Goal: Task Accomplishment & Management: Use online tool/utility

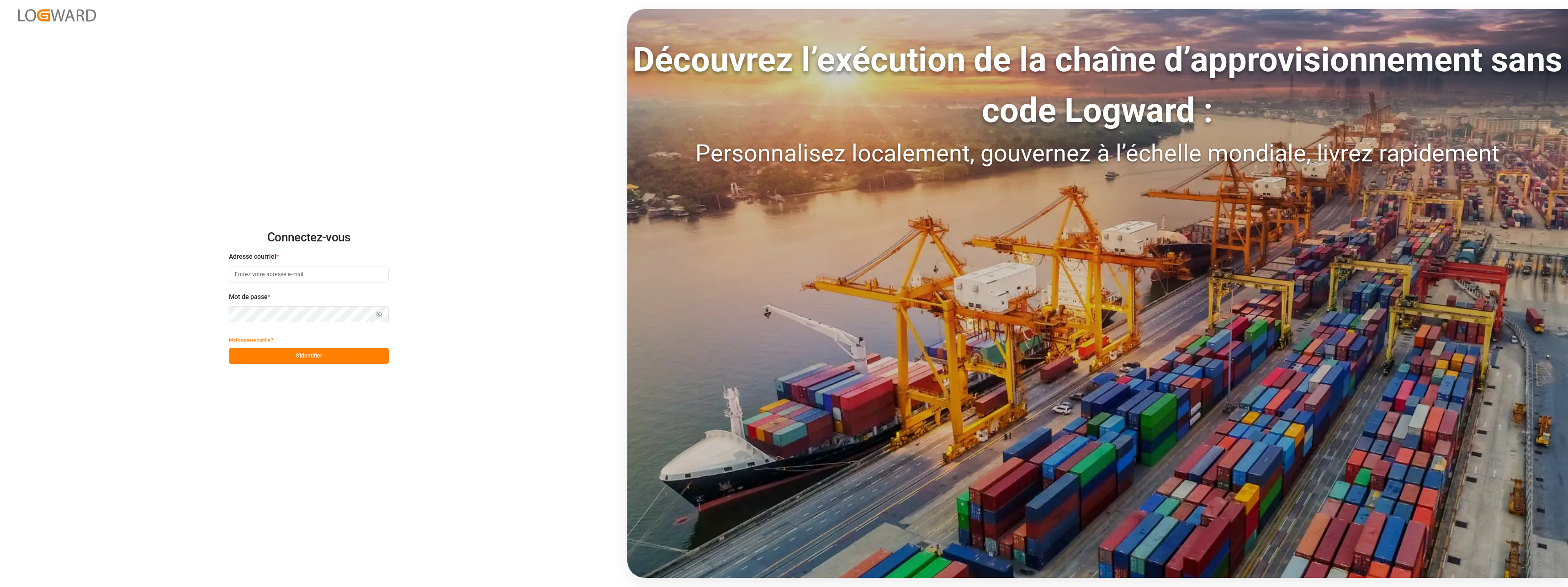
type input "[EMAIL_ADDRESS][DOMAIN_NAME]"
click at [295, 360] on button "S'identifier" at bounding box center [309, 356] width 160 height 16
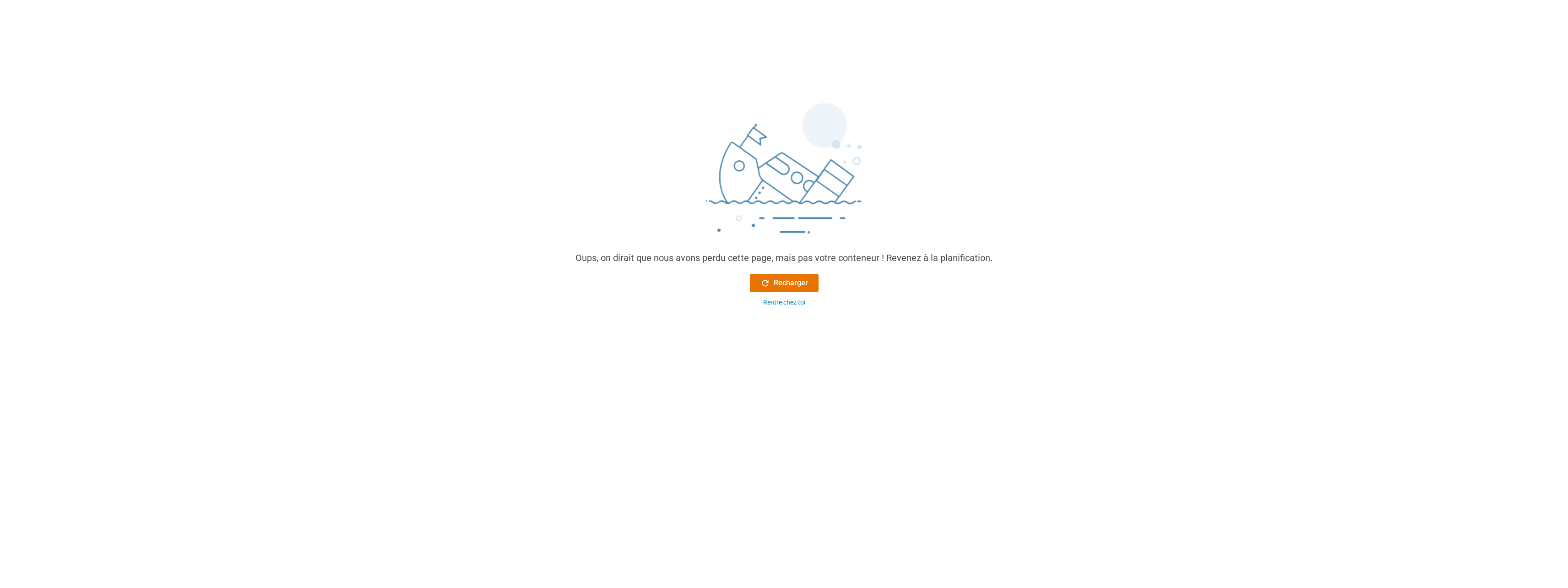
click at [795, 298] on div "Rentre chez toi" at bounding box center [784, 303] width 42 height 10
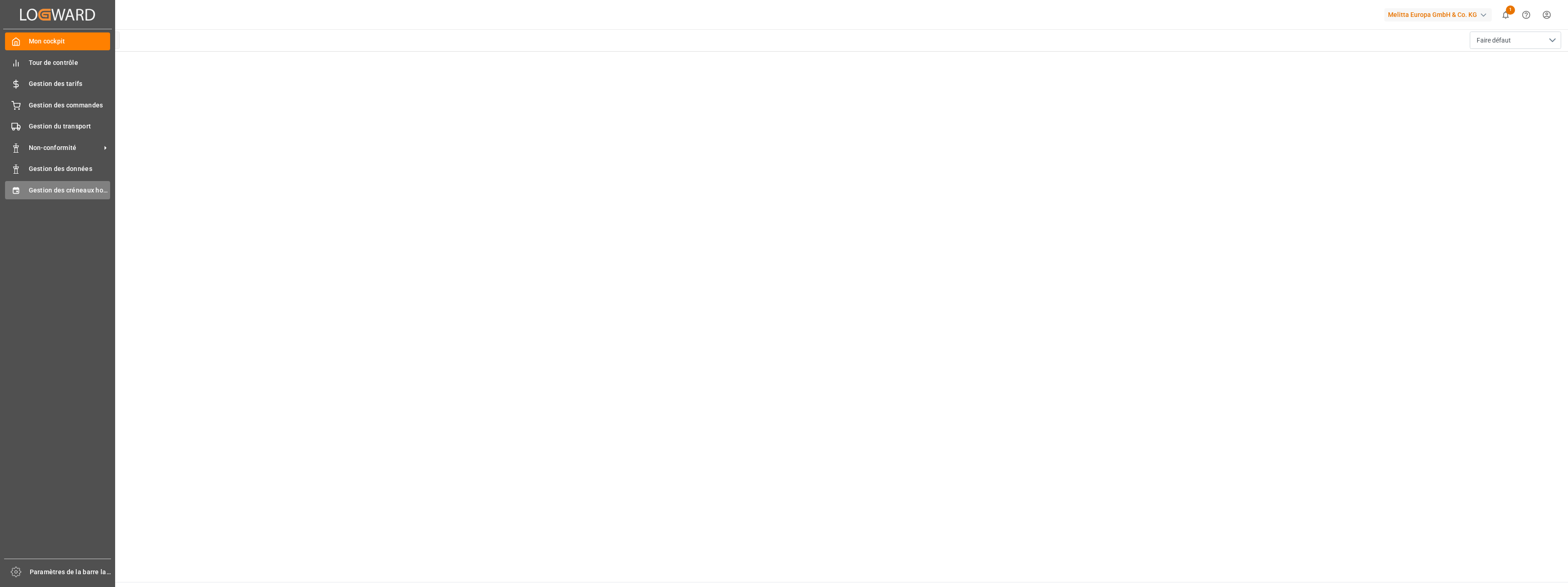
click at [54, 193] on span "Gestion des créneaux horaires" at bounding box center [69, 191] width 82 height 10
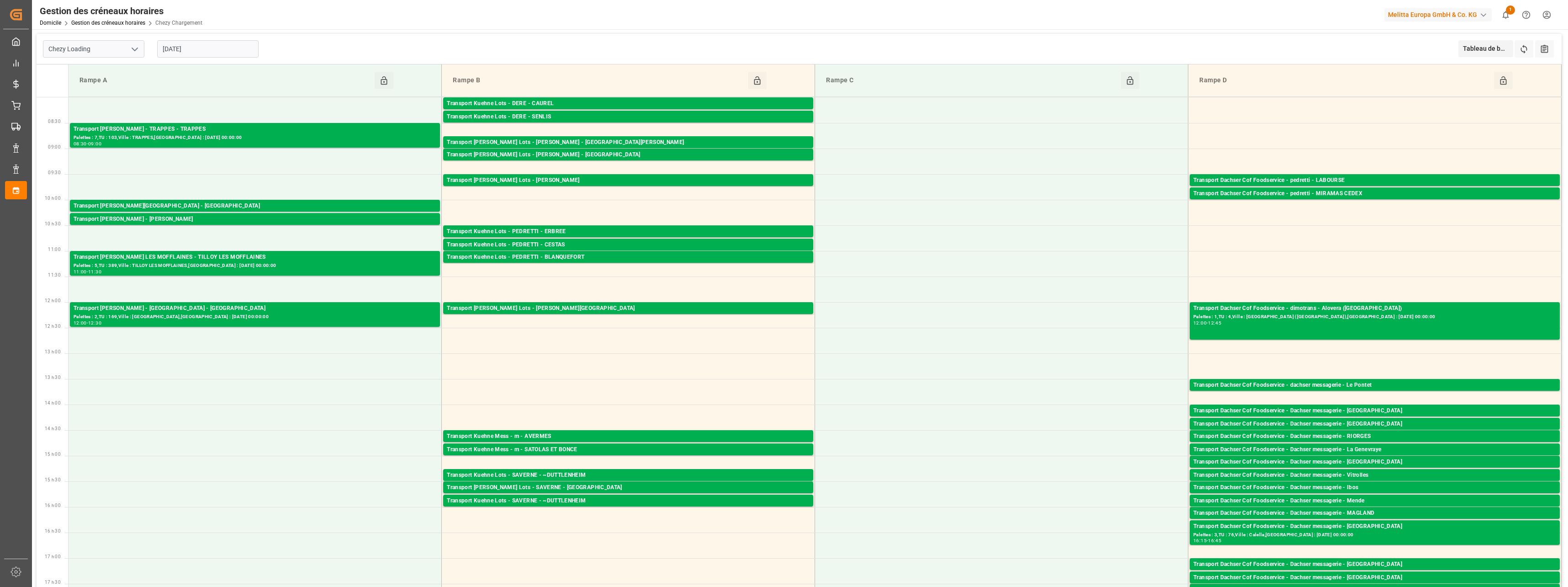
click at [209, 51] on input "[DATE]" at bounding box center [208, 49] width 102 height 18
click at [166, 121] on div "8" at bounding box center [169, 122] width 12 height 11
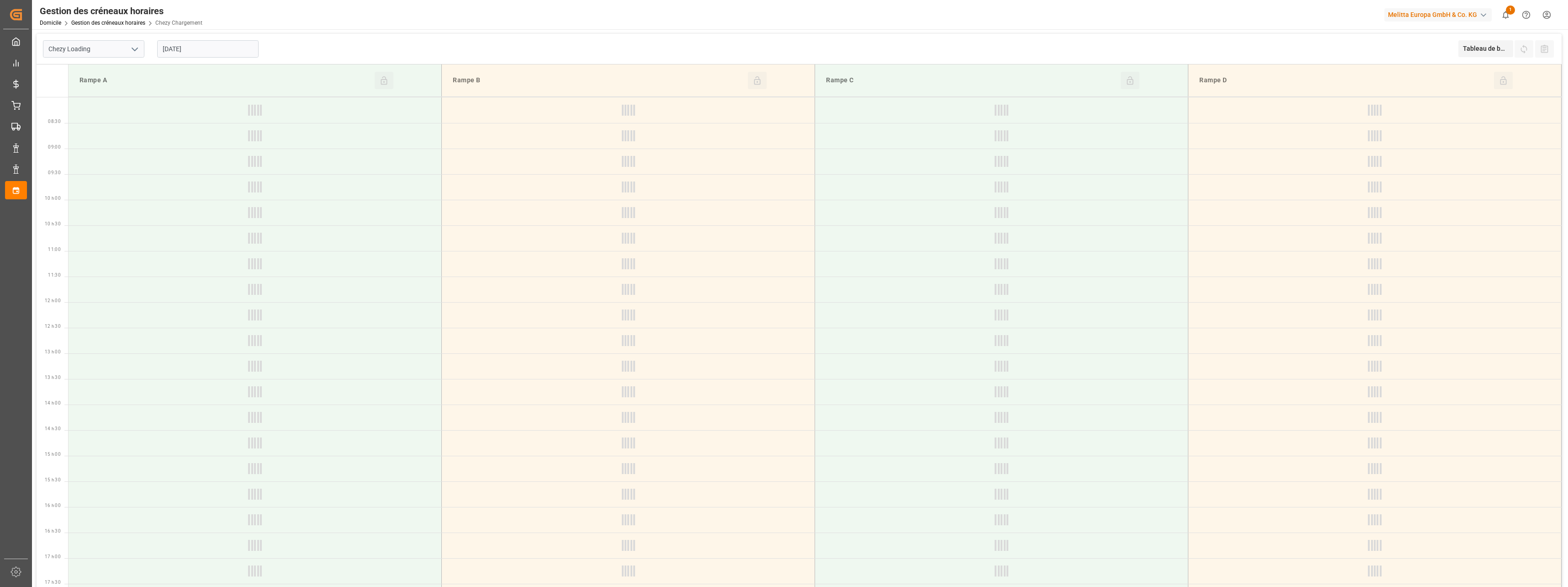
type input "[DATE]"
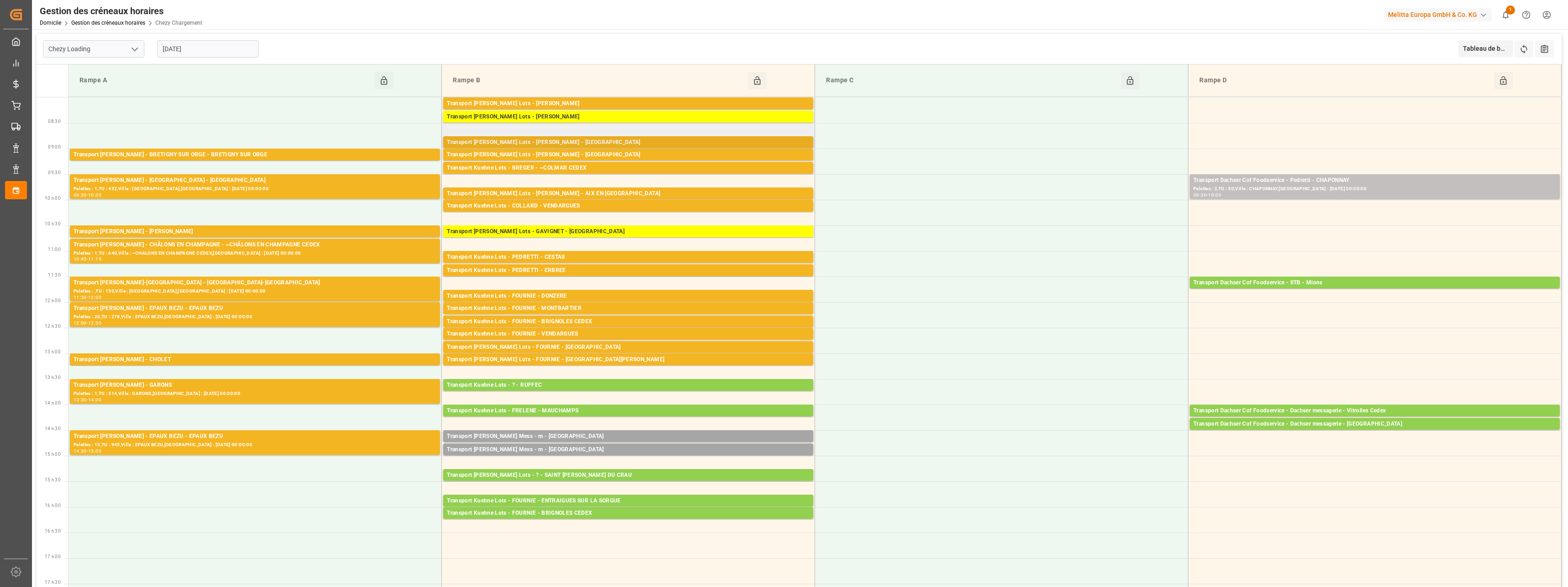
click at [579, 141] on div "Transport Kuehne Lots - BREGER - [GEOGRAPHIC_DATA]" at bounding box center [628, 142] width 363 height 9
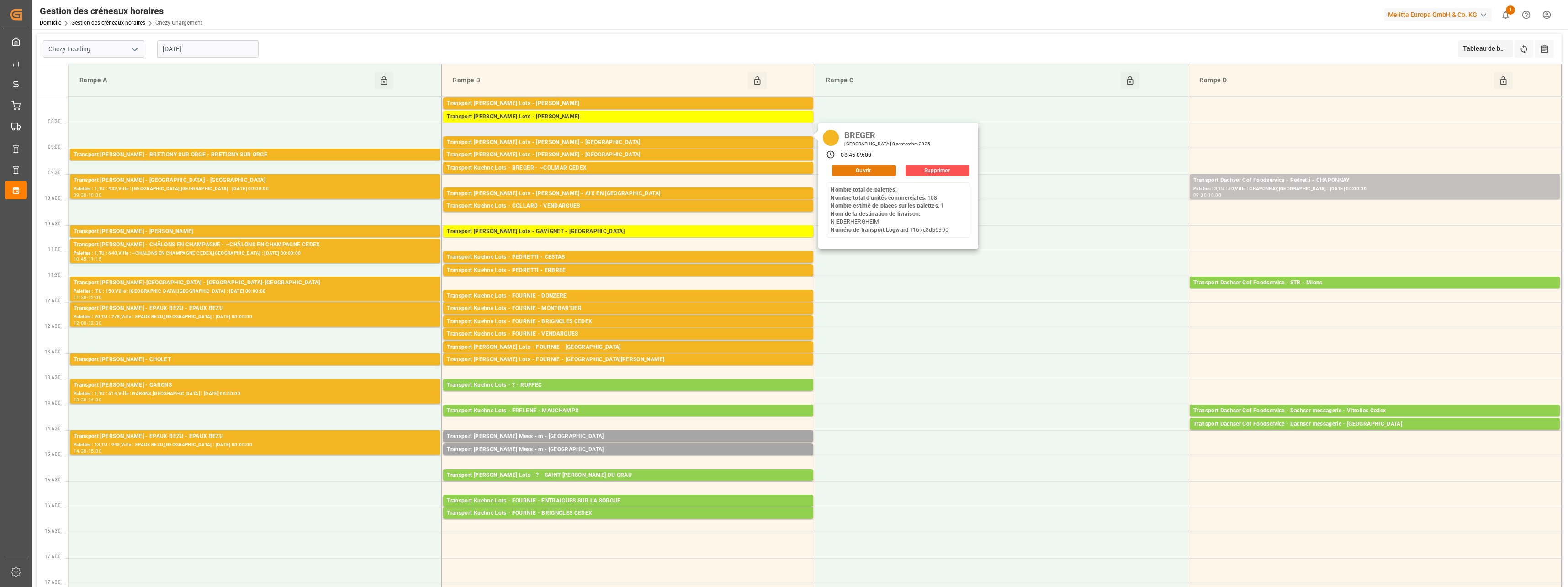
click at [859, 172] on button "Ouvrir" at bounding box center [864, 170] width 64 height 11
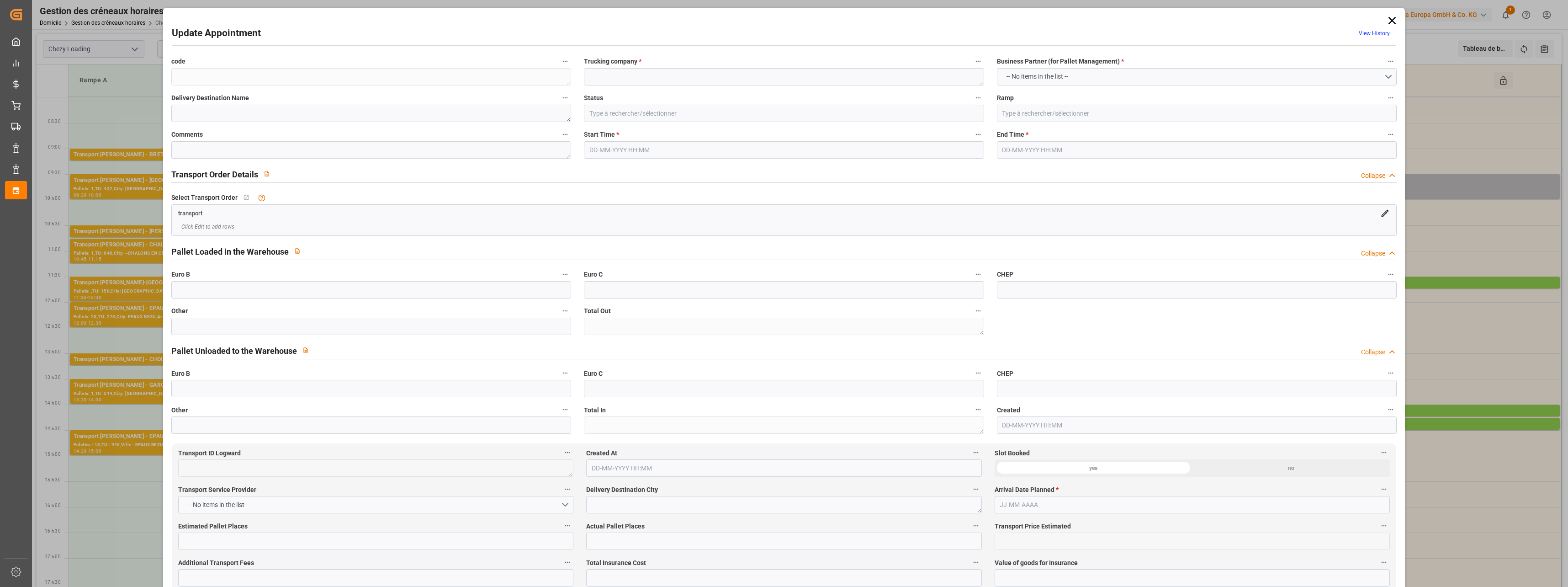
type textarea "33de08813966"
type textarea "BREGER"
type textarea "NIEDERHERGHEIM"
type input "Documents Prepared"
type input "Ramp B"
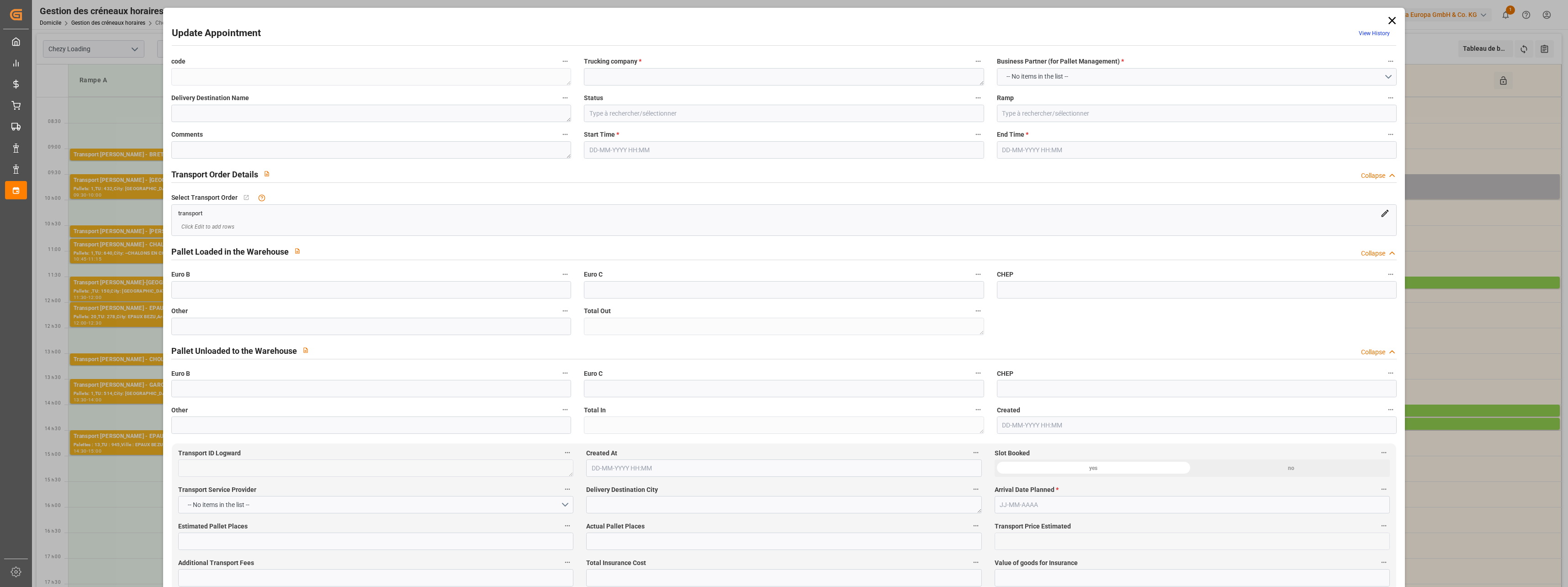
type textarea "0"
type textarea "f167c8d56390"
type textarea "NIEDERHERGHEIM"
type textarea "0000722257"
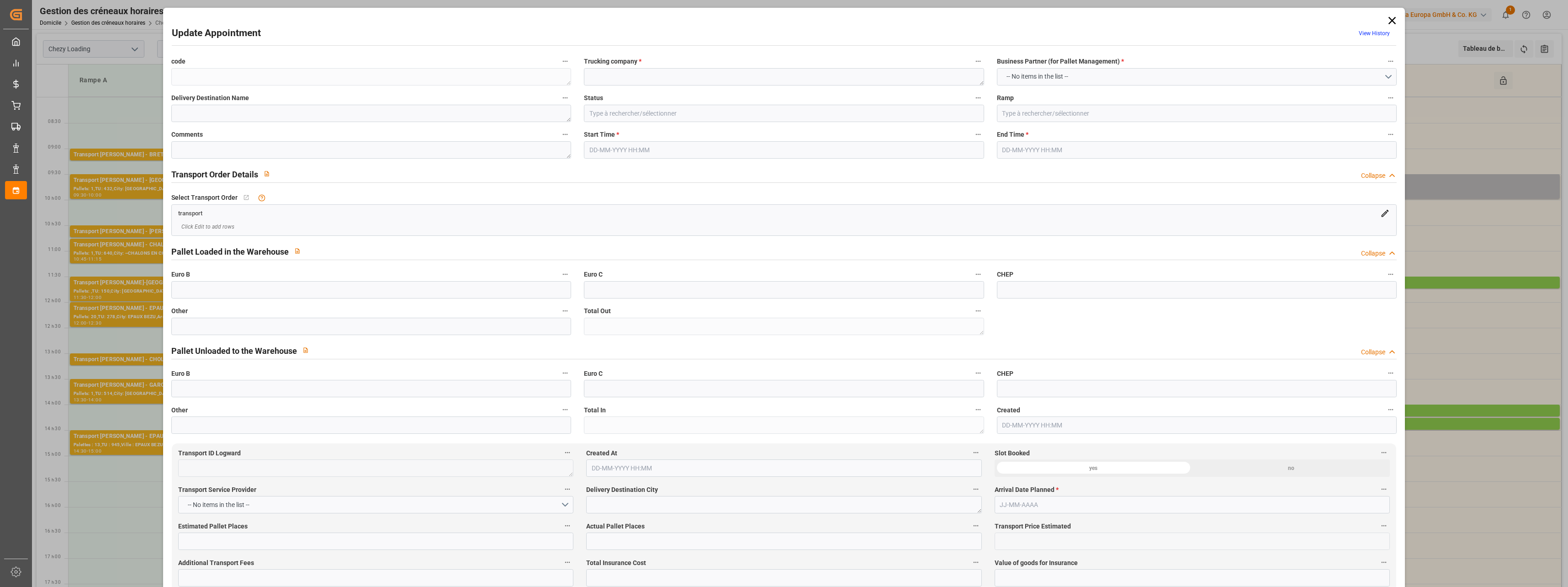
type textarea "33de08813966"
type textarea "FR-02570"
type textarea "FR"
type input "Road"
type input "FR"
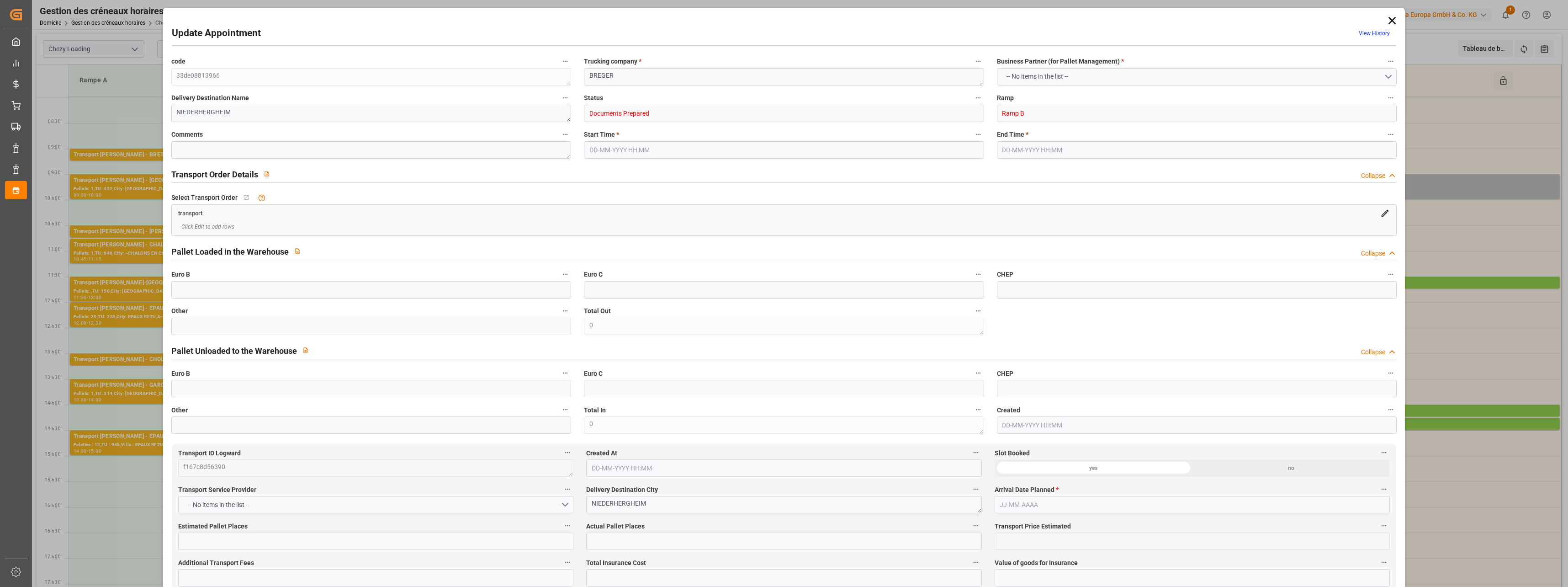
type input "02570"
type input "FR"
type input "68127"
type input "Small Shipment"
type input "3.5-7.5 t"
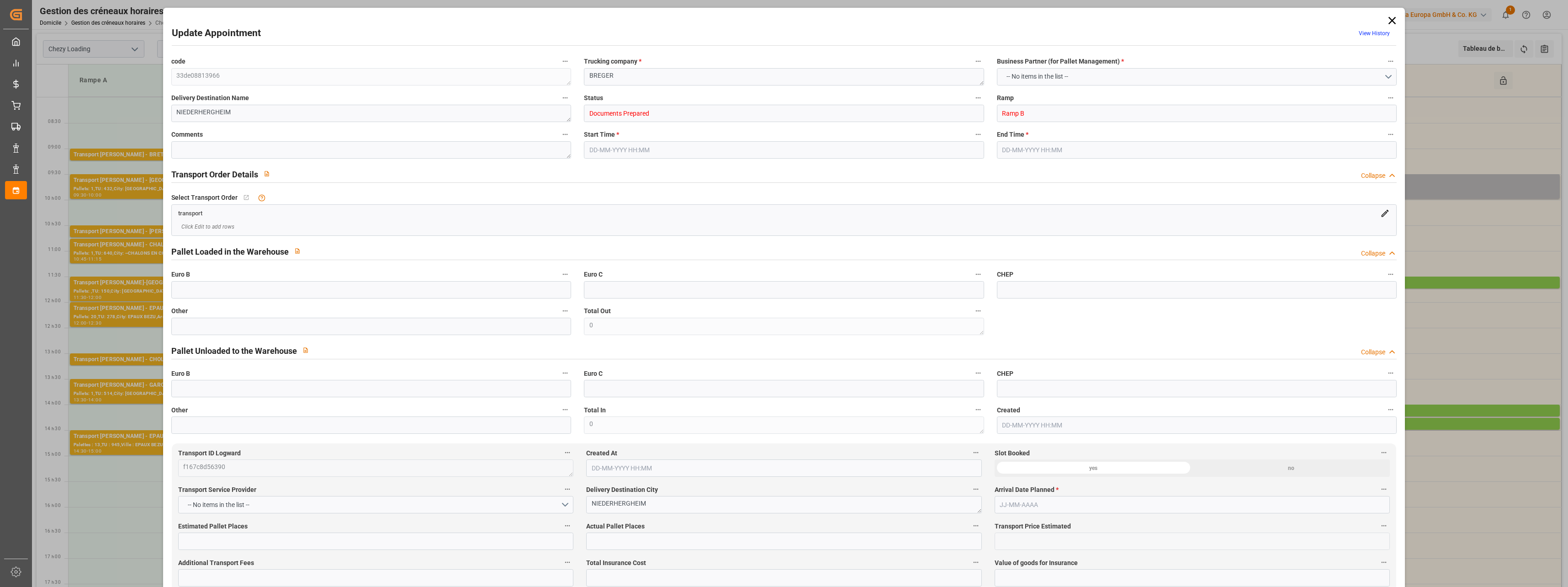
type input "EURO 6"
type input "Diesel"
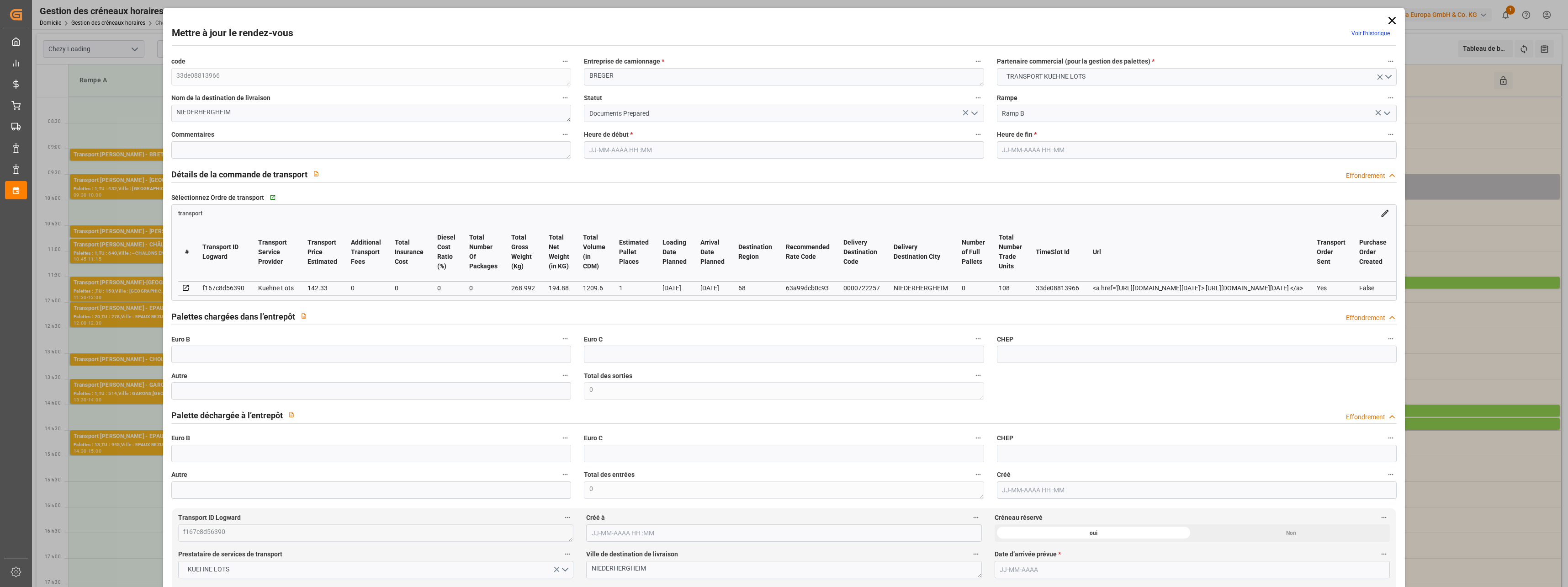
type input "1"
type input "142.33"
type input "0"
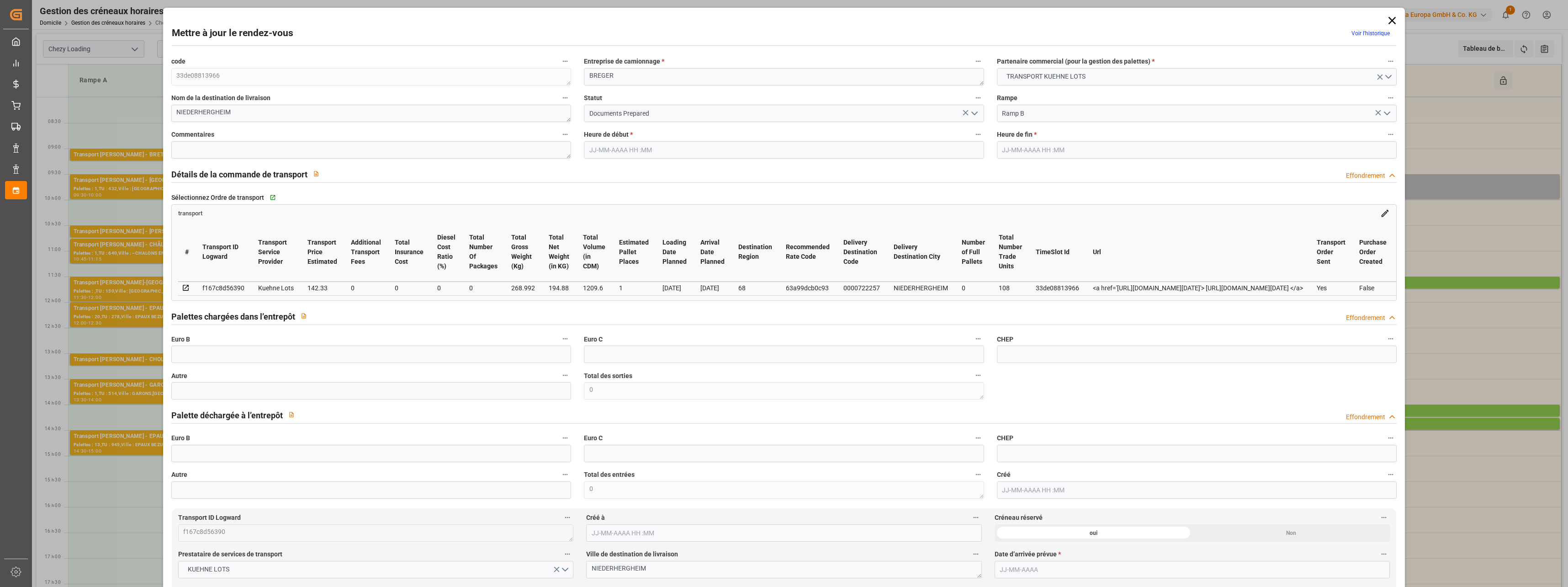
type input "142.33"
type input "0"
type input "194.88"
type input "314.992"
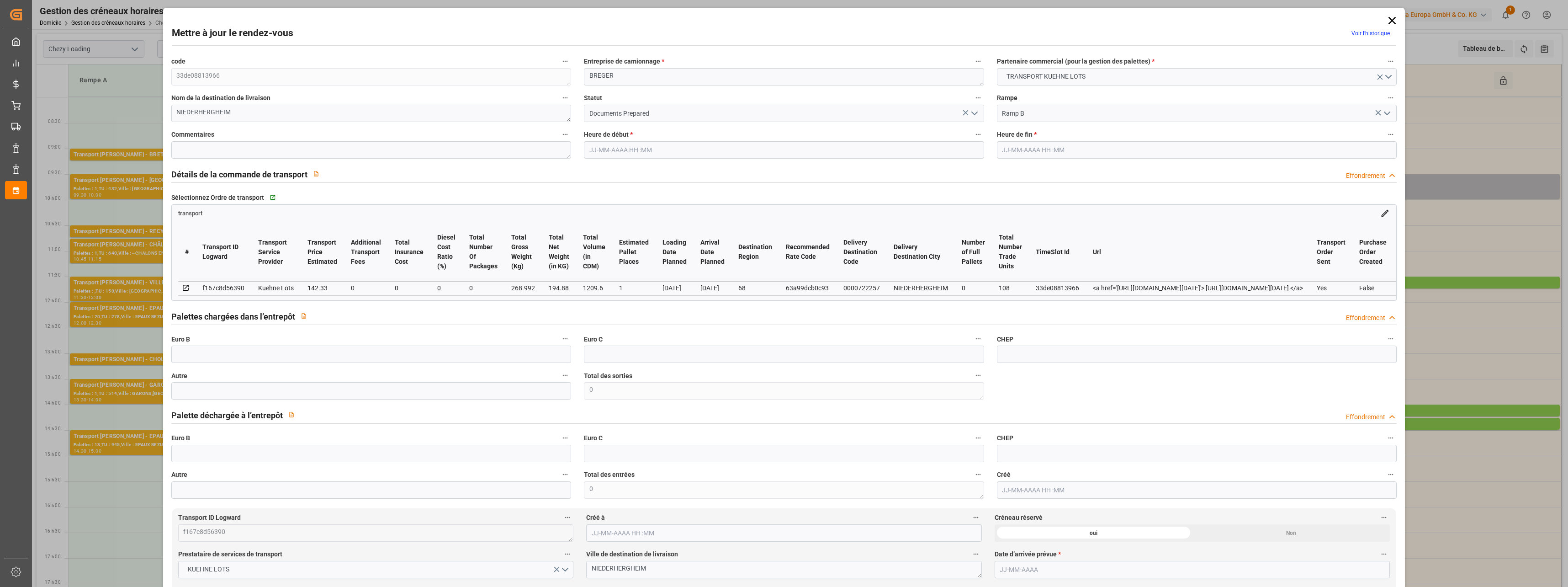
type input "1209.6"
type input "68"
type input "0"
type input "108"
type input "2"
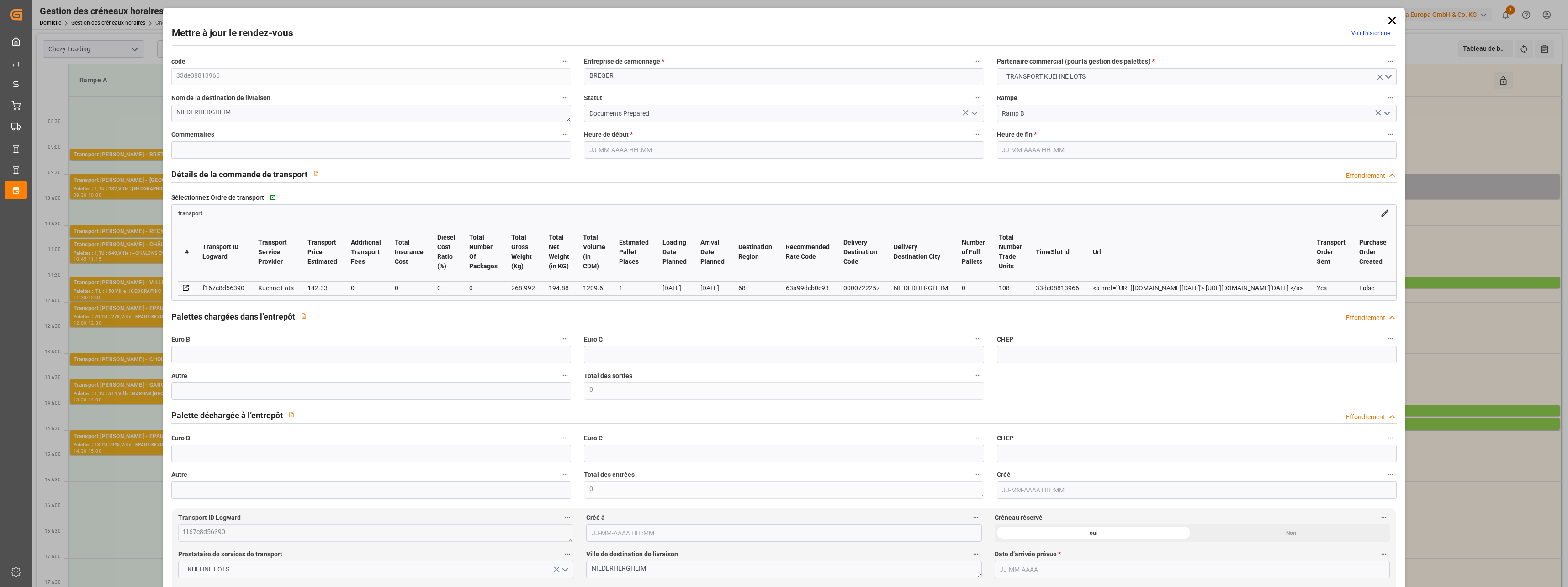
type input "101"
type input "268.992"
type input "0"
type input "4710.8598"
type input "0"
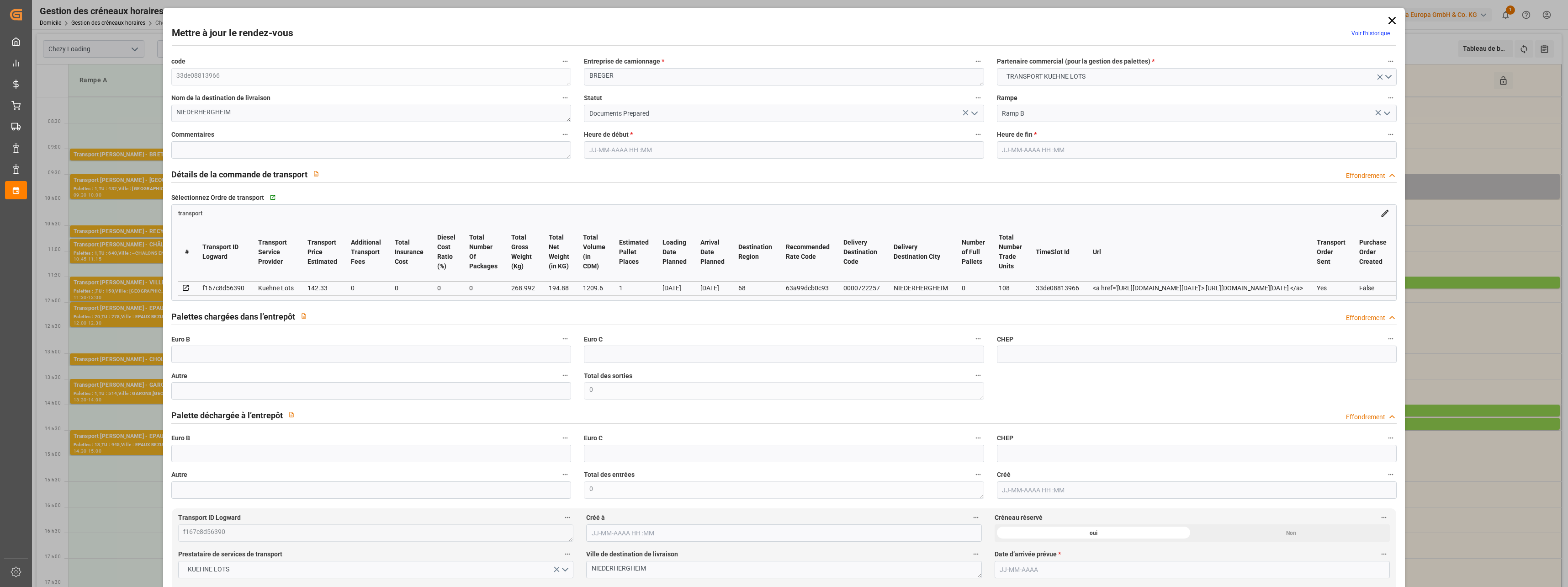
type input "0"
type input "21"
type input "35"
type input "[DATE] 08:45"
type input "[DATE] 09:00"
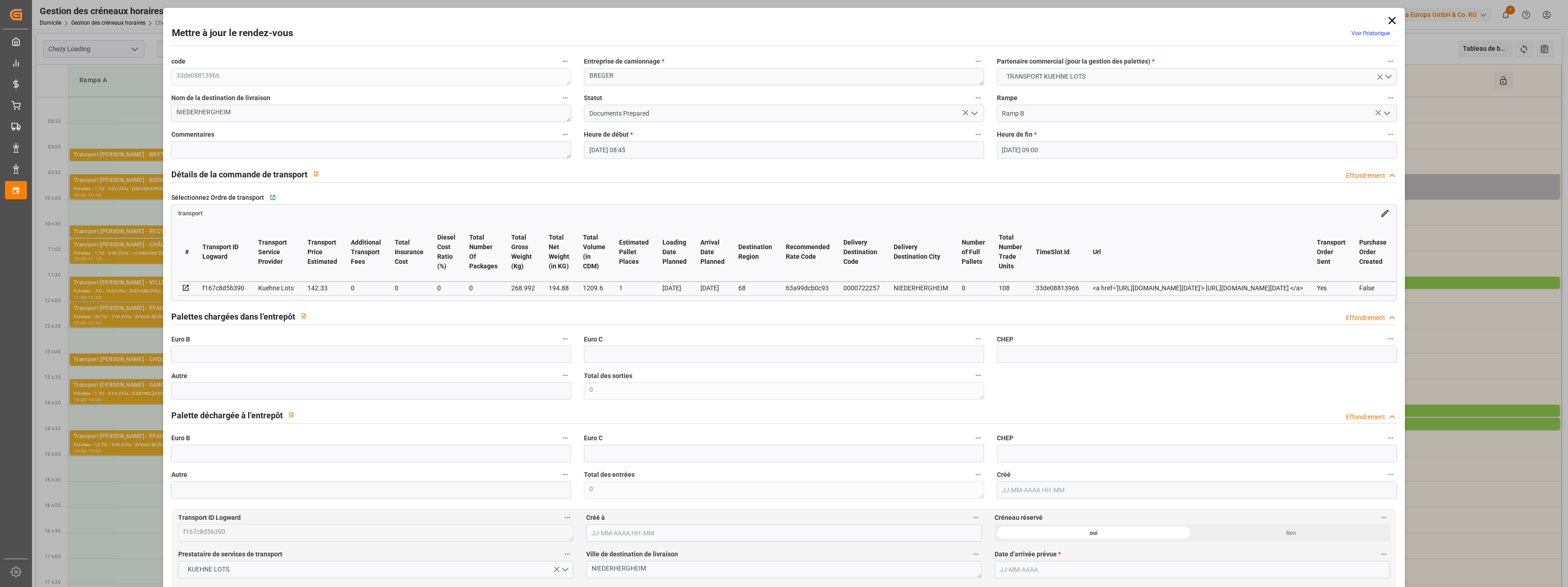
type input "[DATE] 12:56"
type input "[DATE] 11:30"
type input "[DATE]"
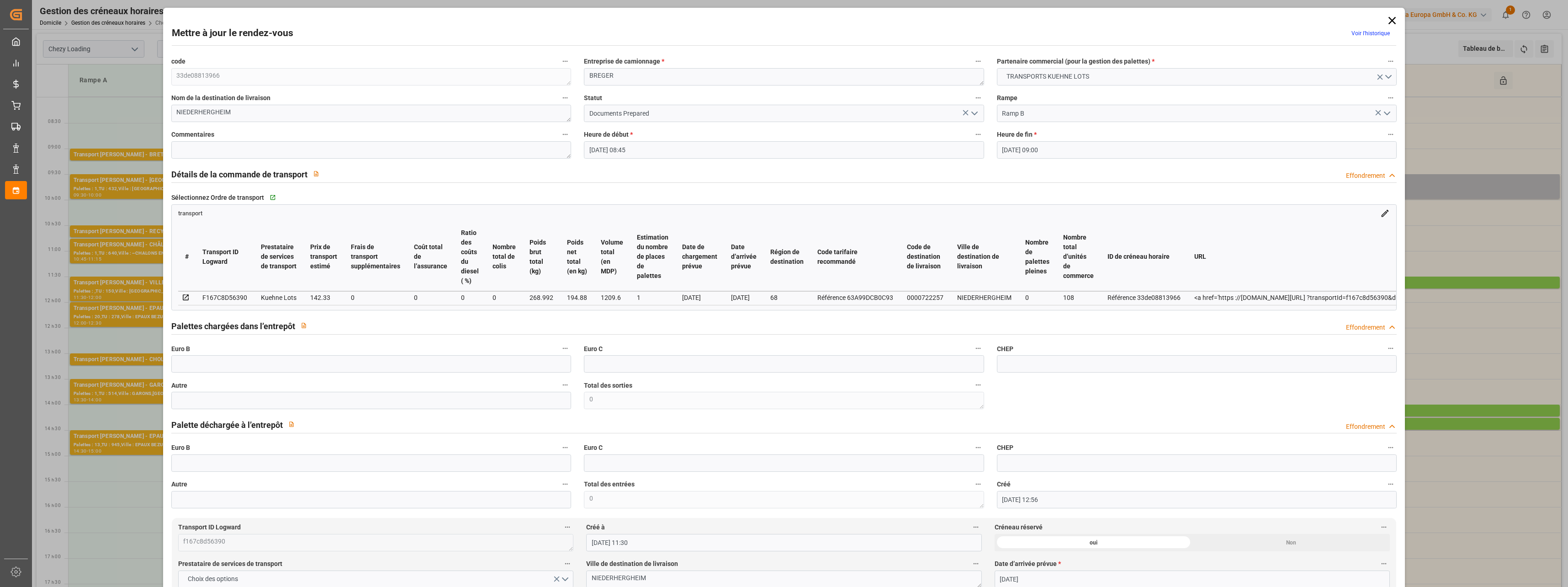
click at [973, 115] on icon "Ouvrir le menu" at bounding box center [975, 113] width 11 height 11
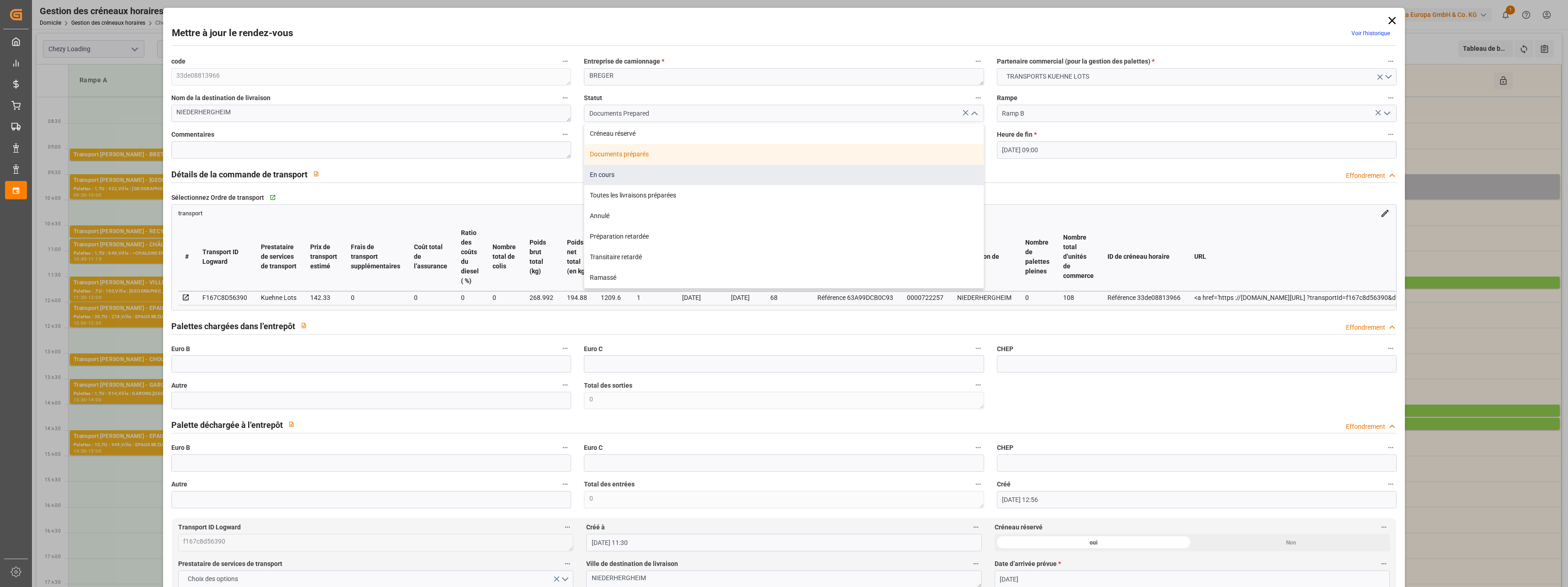
click at [653, 177] on div "En cours" at bounding box center [784, 175] width 399 height 21
type input "In Progress"
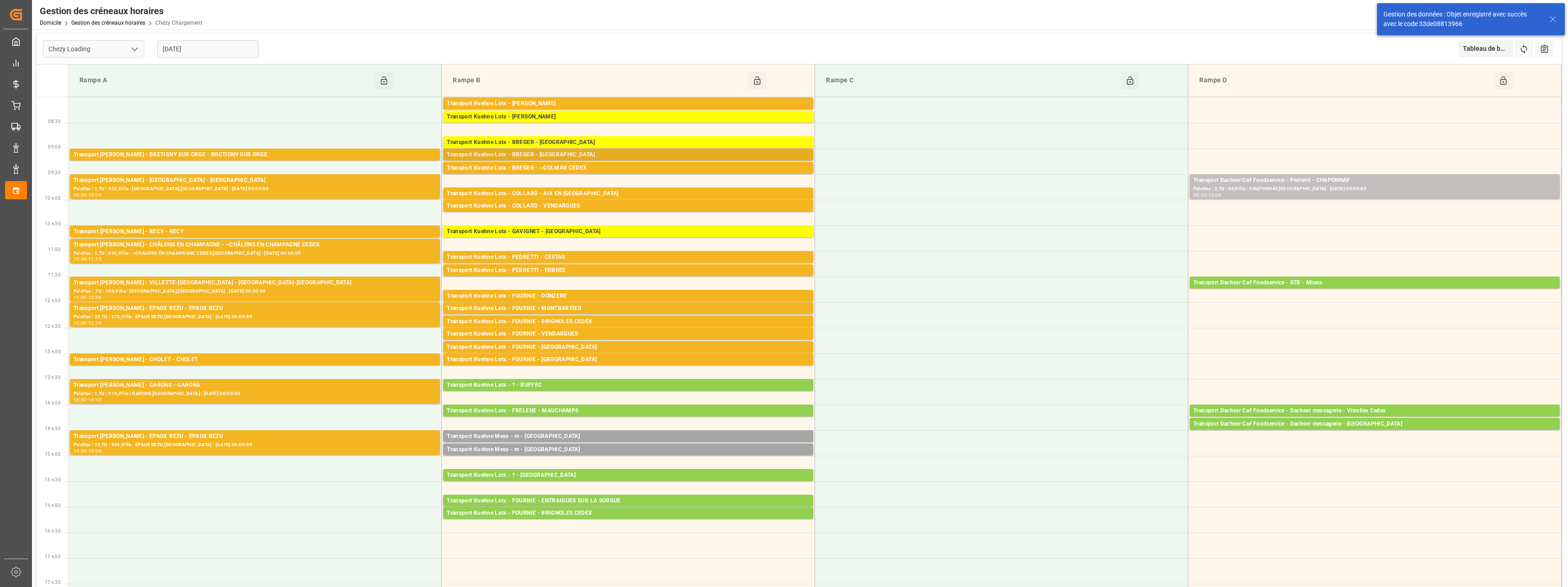
click at [594, 155] on div "Transport Kuehne Lots - BREGER - [GEOGRAPHIC_DATA]" at bounding box center [628, 155] width 363 height 9
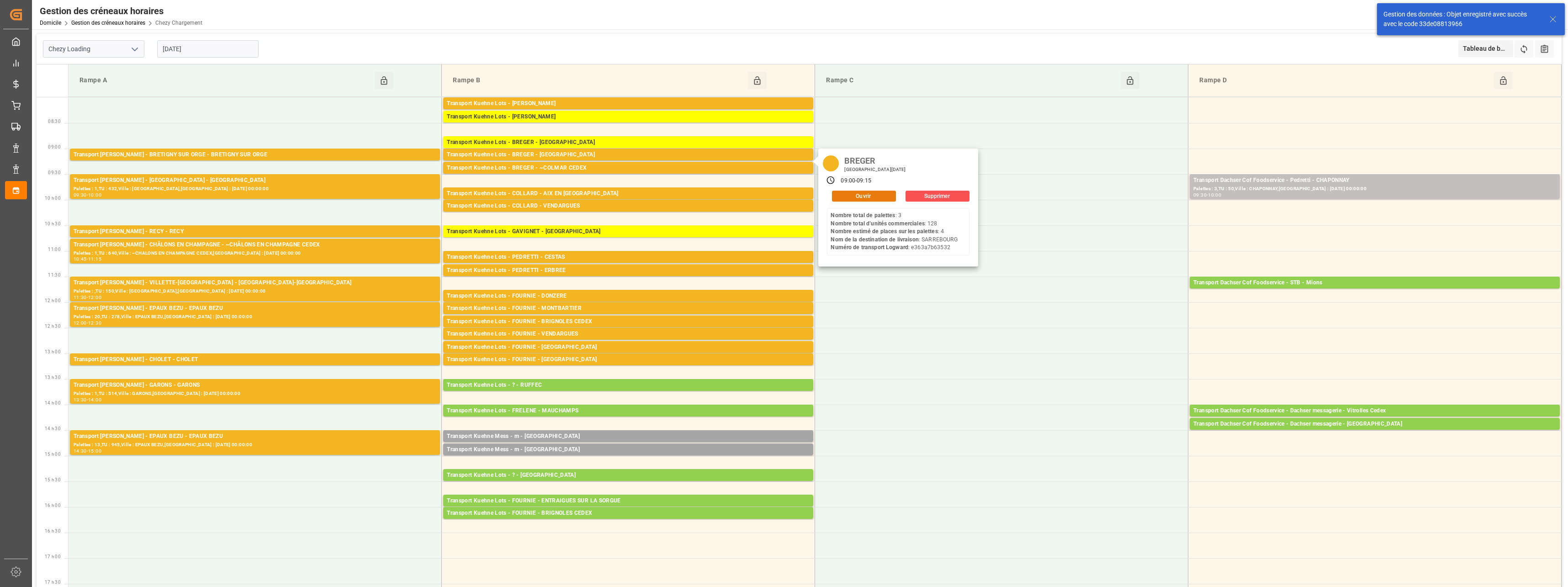
click at [850, 191] on button "Ouvrir" at bounding box center [864, 196] width 64 height 11
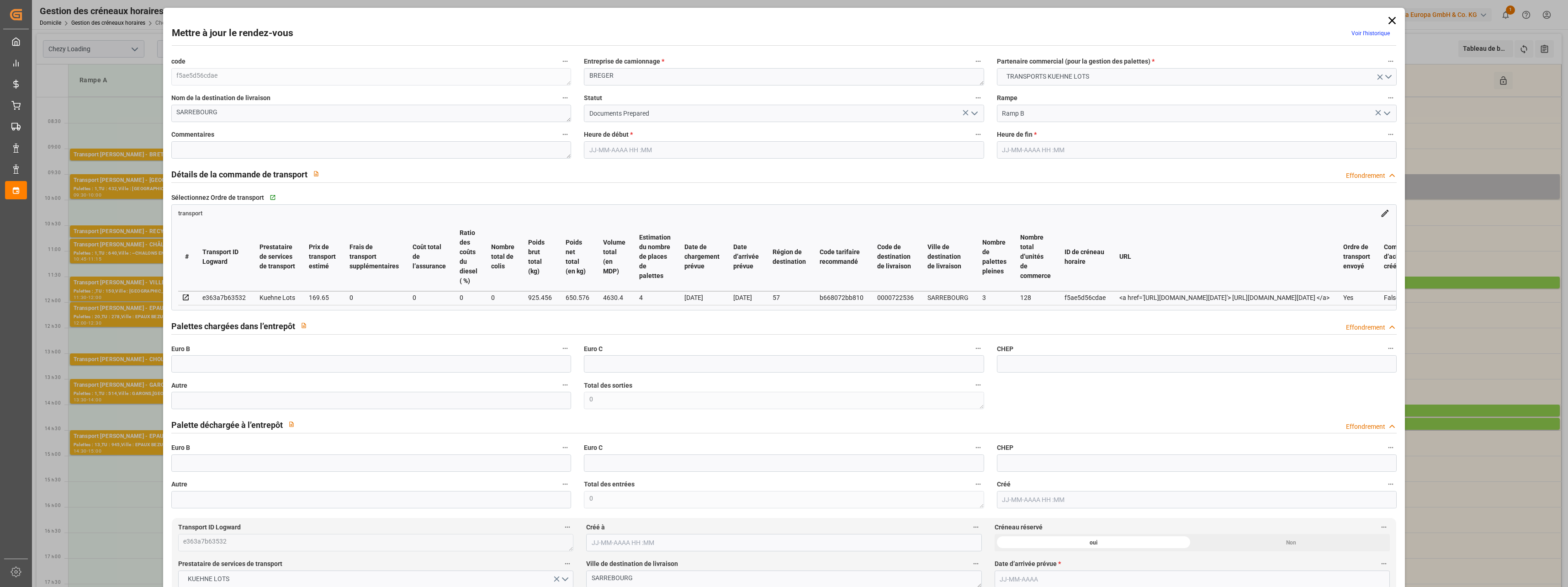
type input "4"
type input "169.65"
type input "0"
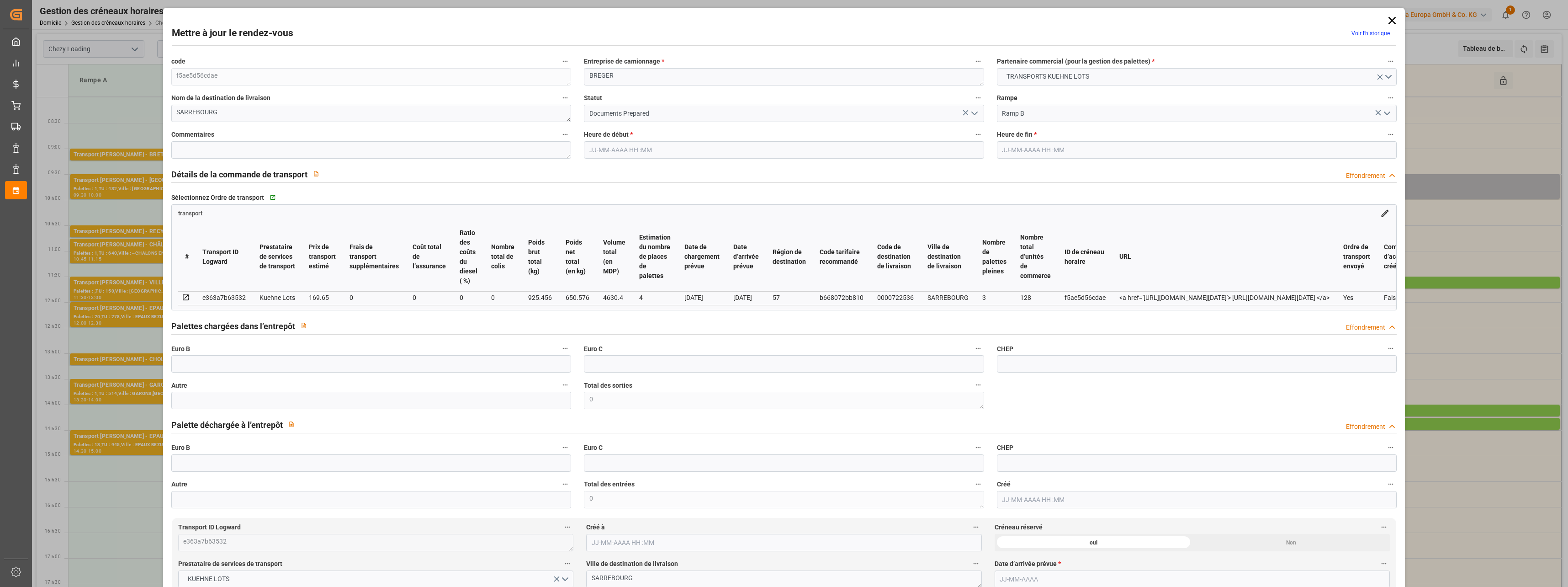
type input "169.65"
type input "0"
type input "650.576"
type input "1088"
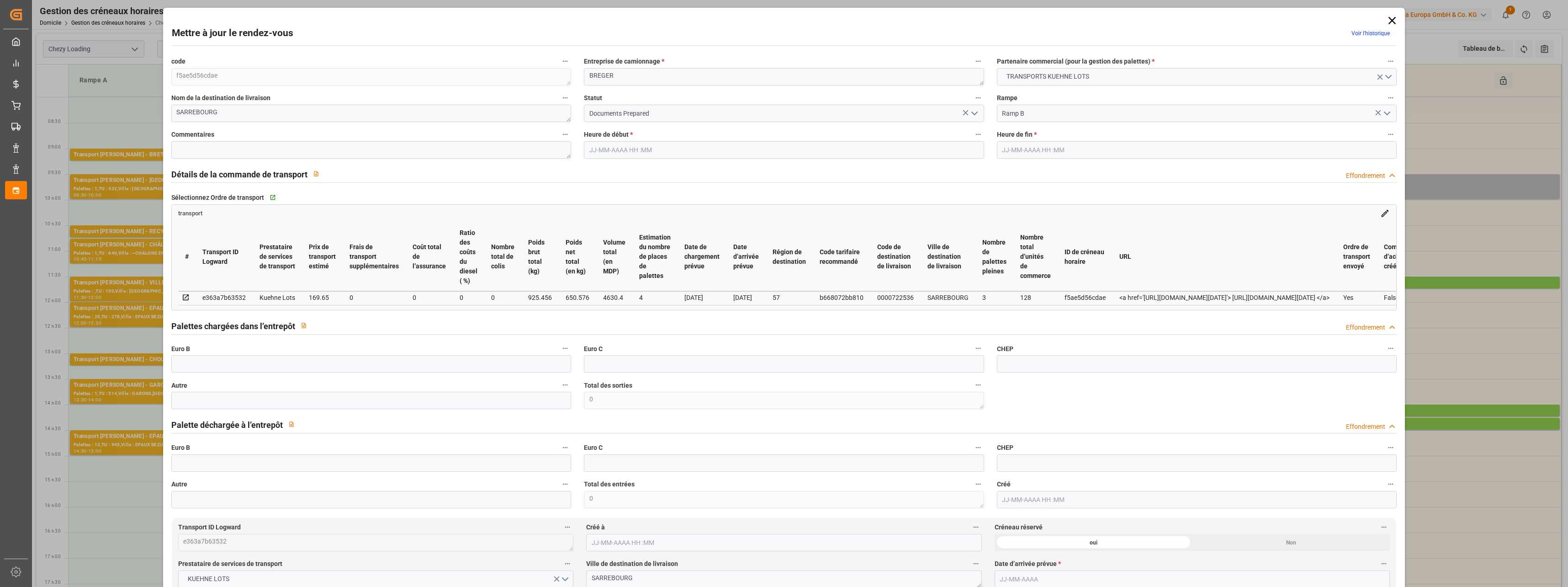
type input "4630.4"
type input "57"
type input "3"
type input "128"
type input "4"
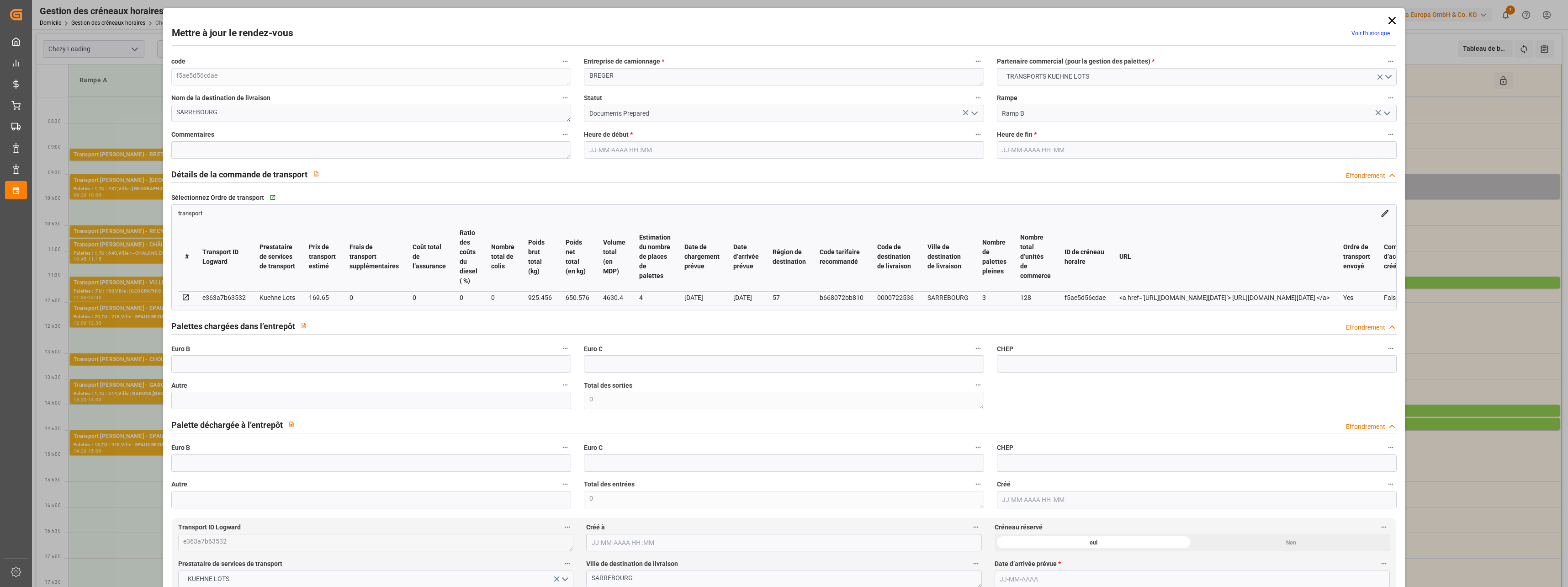
type input "101"
type input "925.456"
type input "0"
type input "4710.8598"
type input "0"
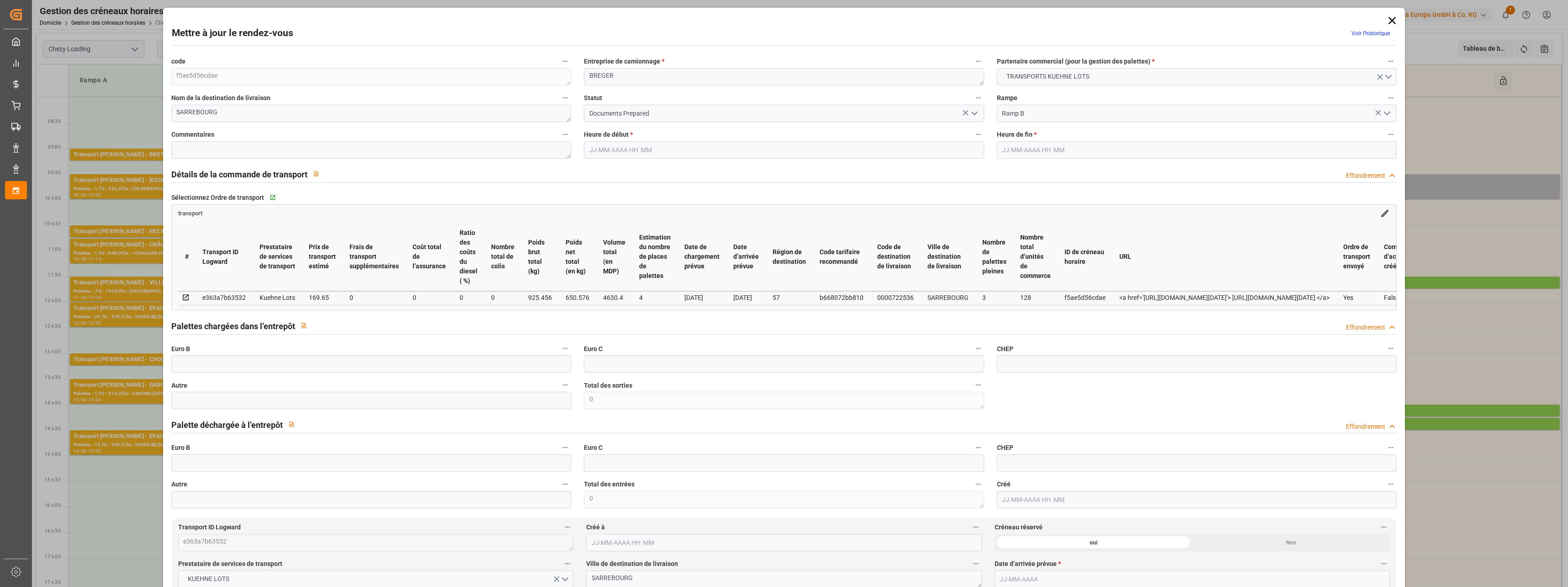
type input "0"
type input "21"
type input "35"
type input "[DATE] 09:00"
type input "[DATE] 09:15"
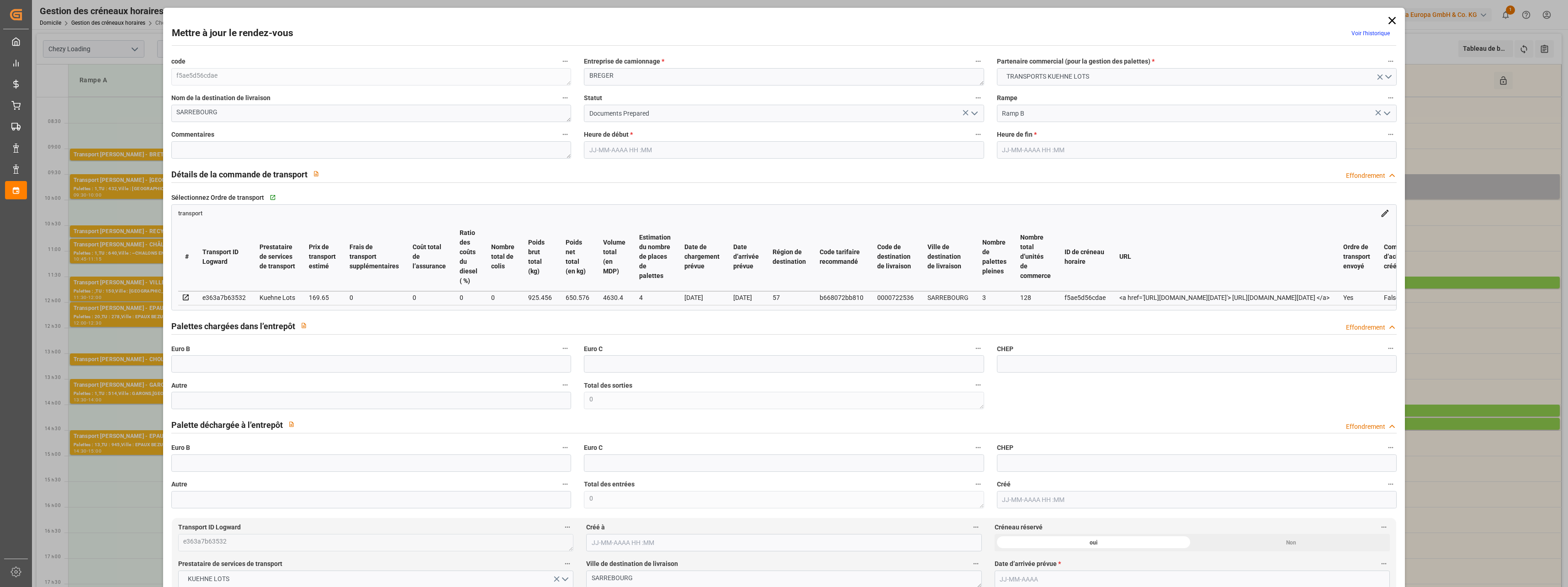
type input "[DATE] 13:05"
type input "[DATE] 11:31"
type input "[DATE]"
drag, startPoint x: 978, startPoint y: 111, endPoint x: 967, endPoint y: 118, distance: 13.0
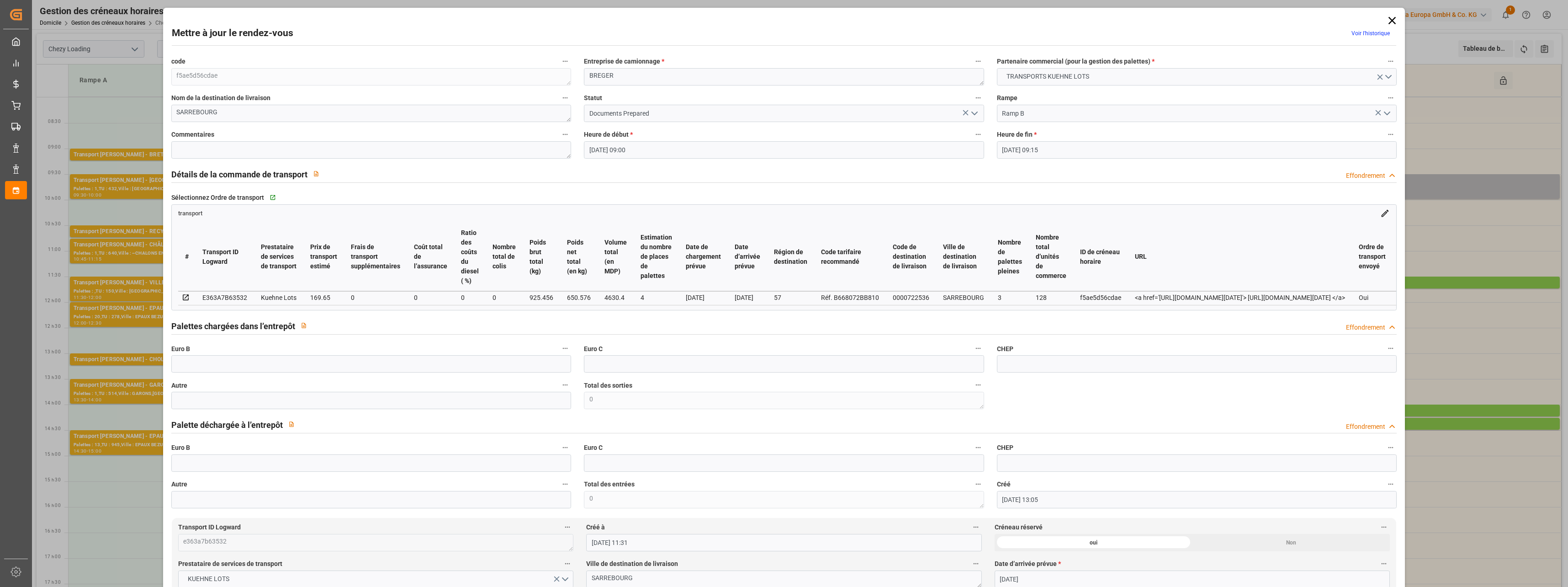
click at [977, 111] on icon "Ouvrir le menu" at bounding box center [975, 113] width 11 height 11
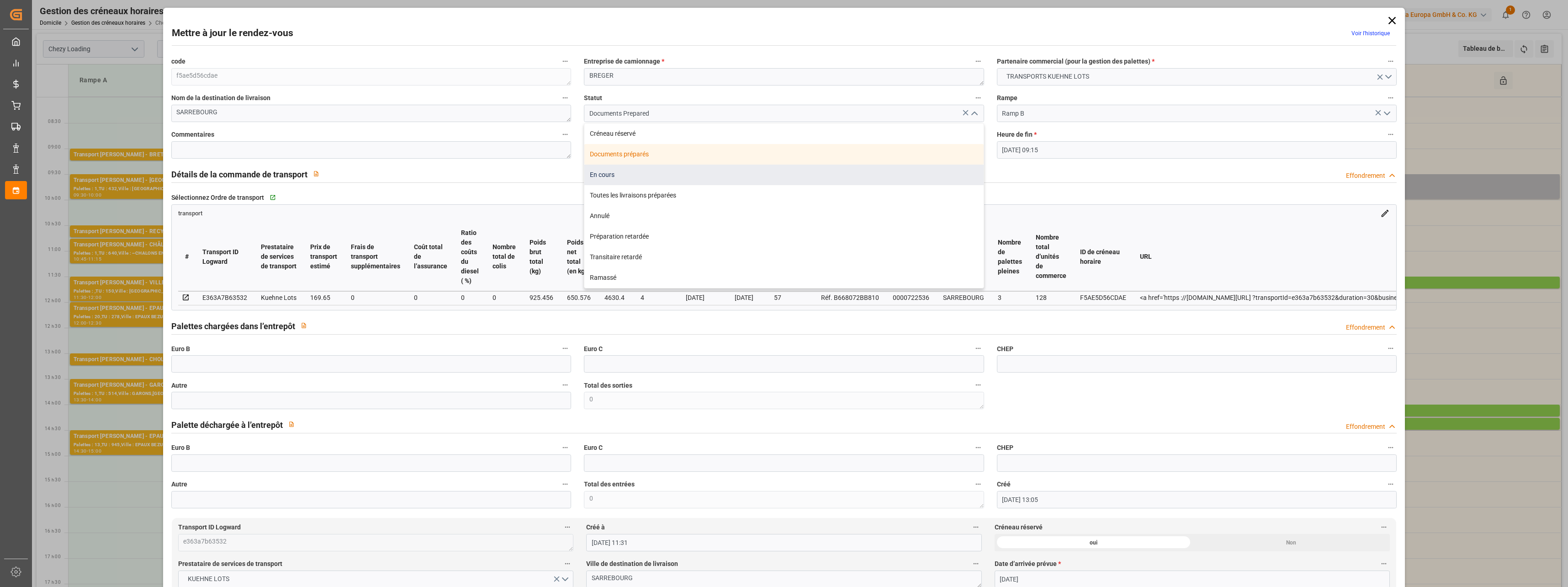
click at [640, 174] on div "En cours" at bounding box center [784, 175] width 399 height 21
type input "In Progress"
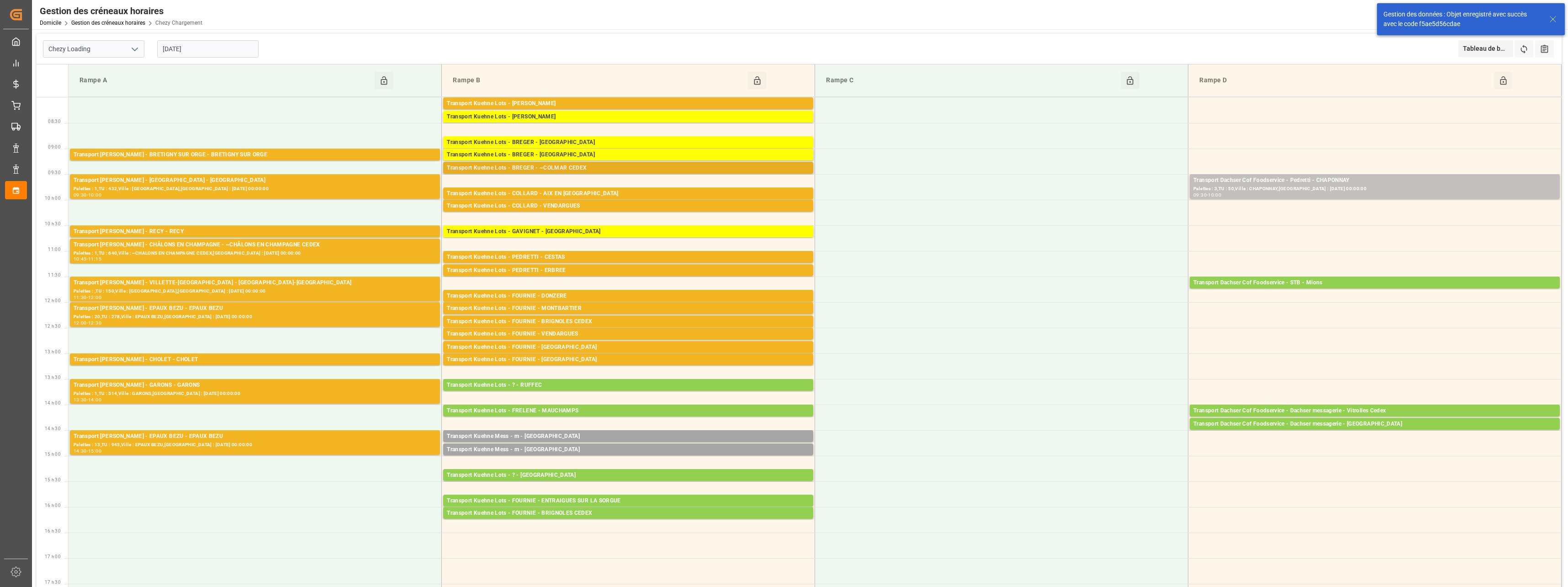
click at [603, 164] on div "Transport Kuehne Lots - BREGER - ~COLMAR CEDEX" at bounding box center [628, 168] width 363 height 9
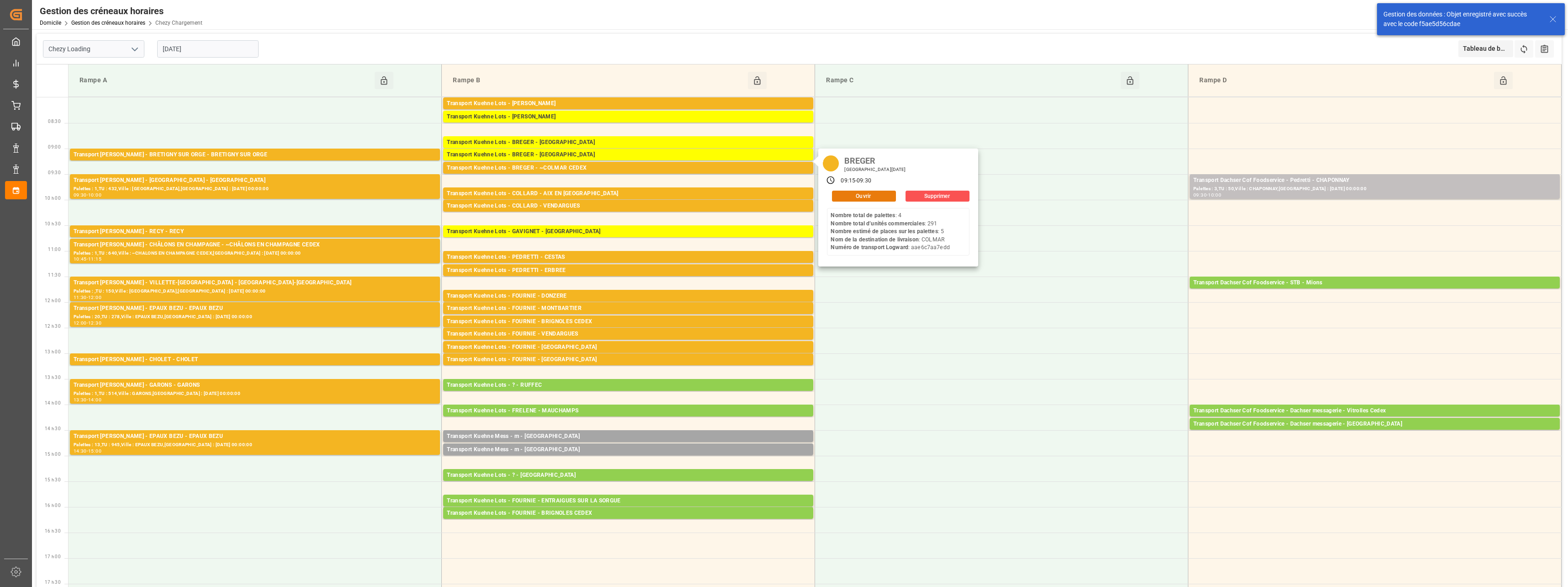
click at [858, 192] on button "Ouvrir" at bounding box center [864, 196] width 64 height 11
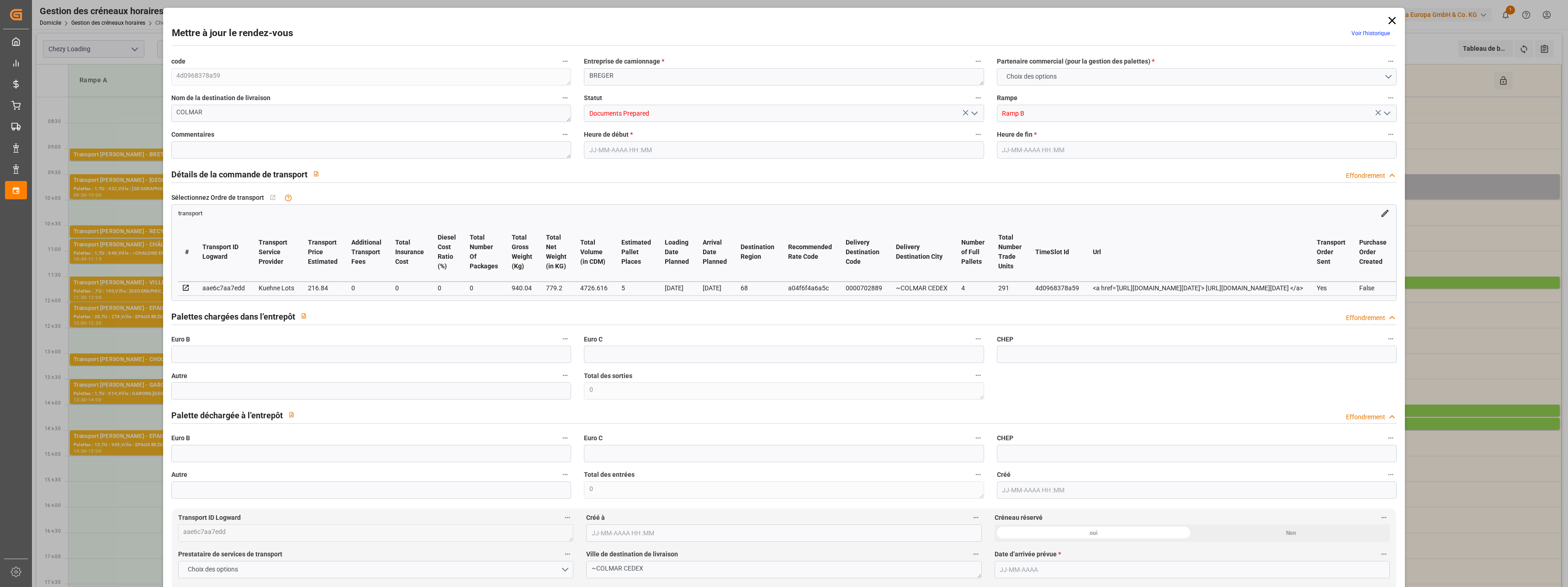
type input "5"
type input "216.84"
type input "0"
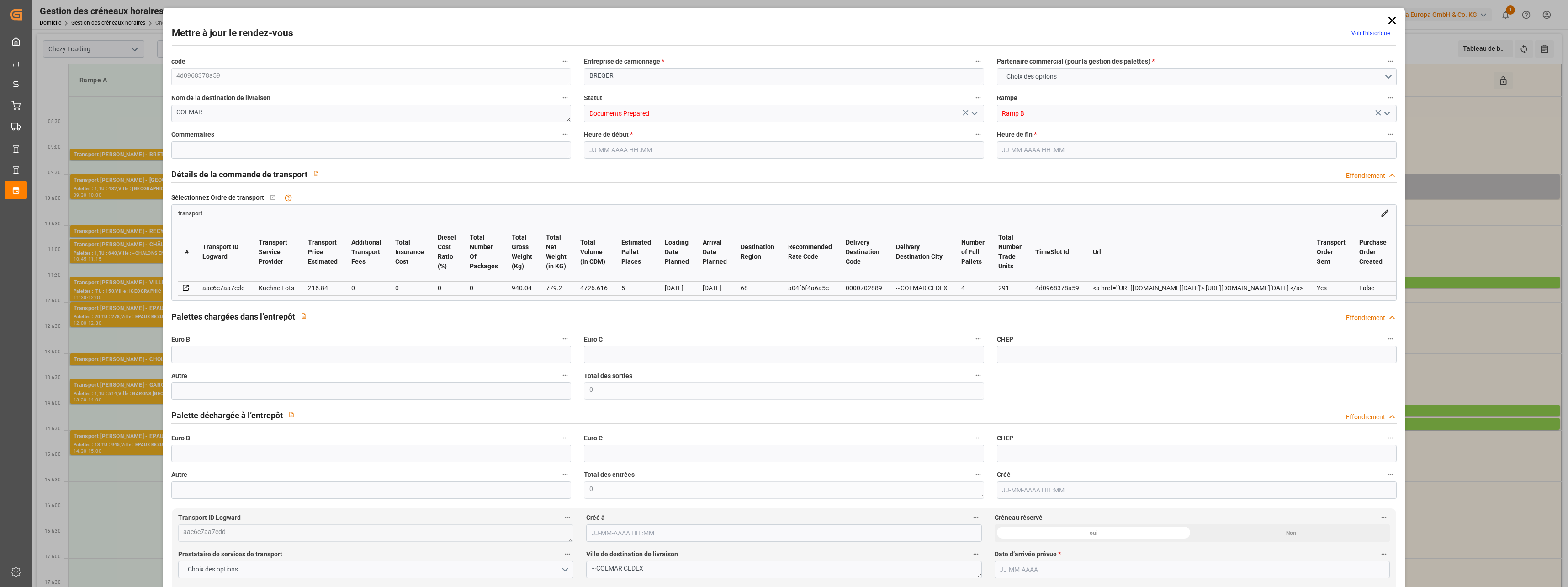
type input "216.84"
type input "0"
type input "779.2"
type input "1181.72"
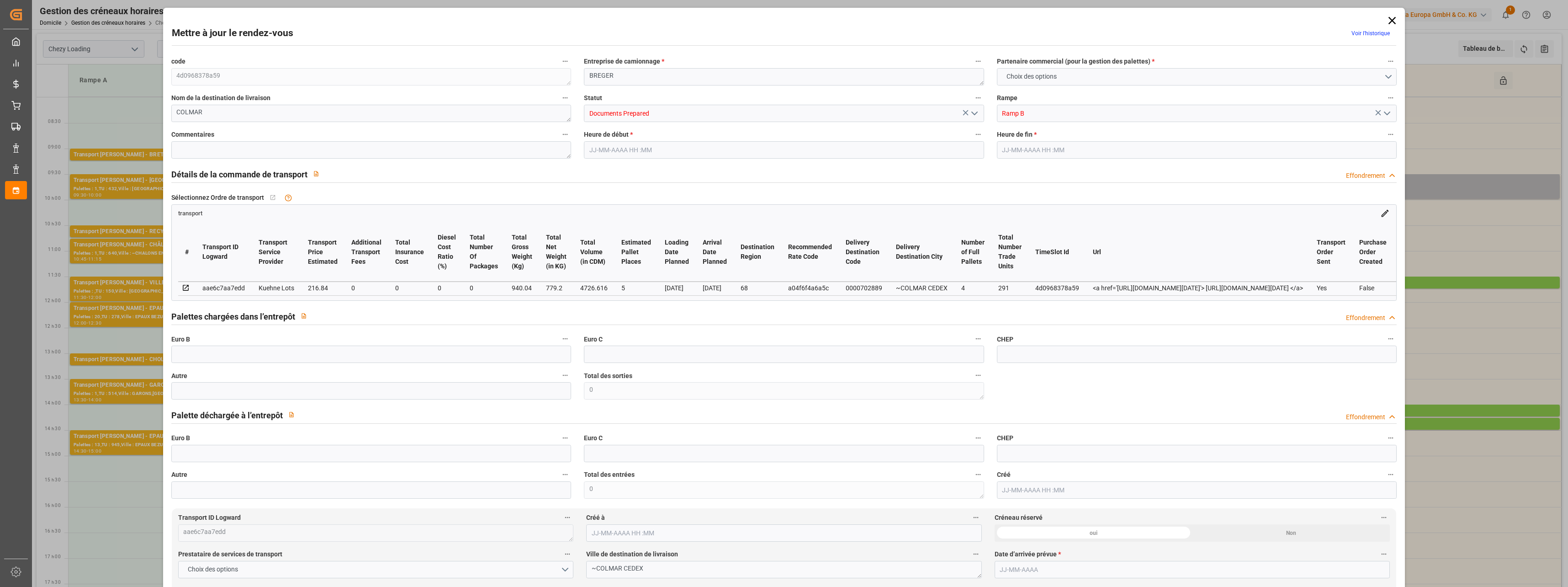
type input "4726.616"
type input "68"
type input "4"
type input "291"
type input "9"
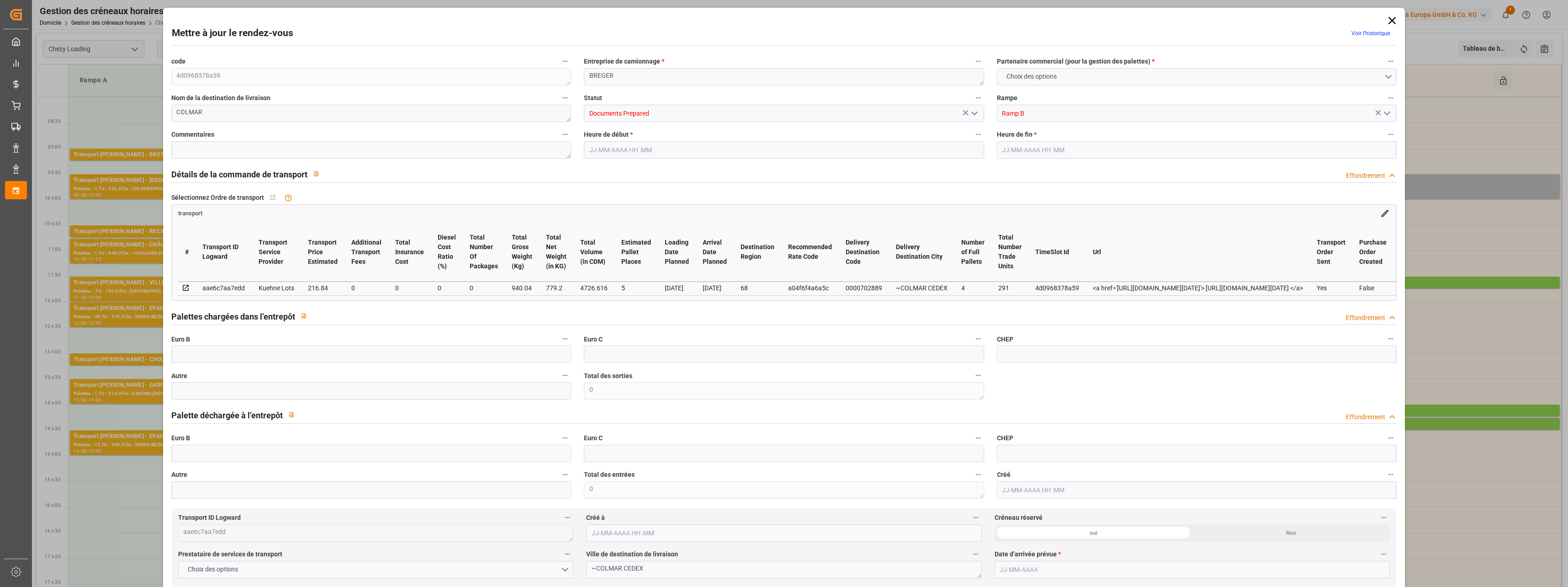
type input "101"
type input "940.04"
type input "0"
type input "4710.8598"
type input "0"
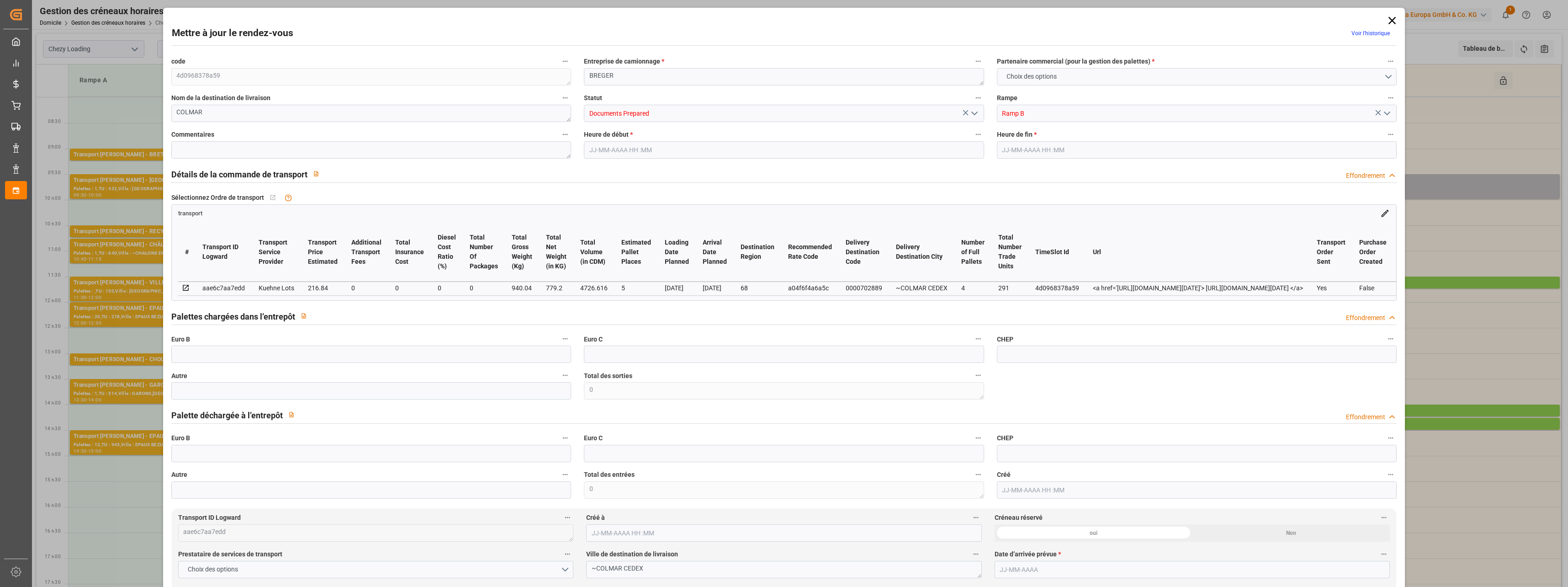
type input "0"
type input "21"
type input "35"
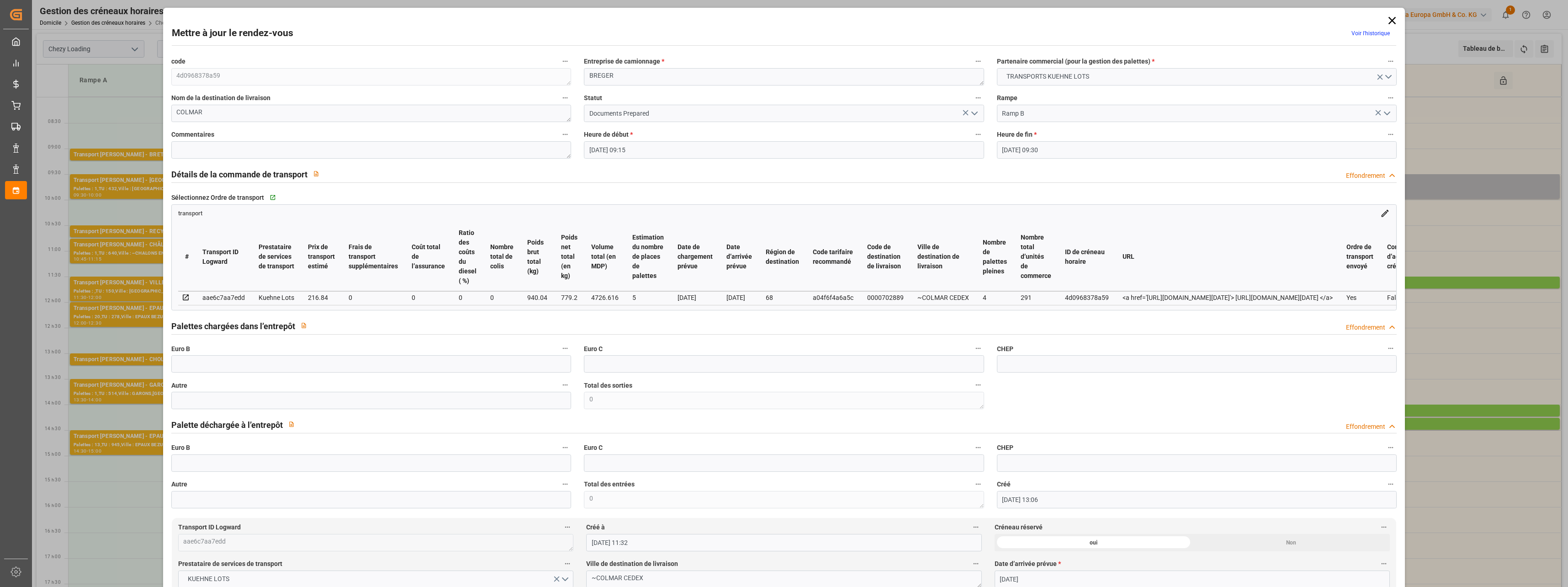
type input "[DATE] 09:15"
type input "[DATE] 09:30"
type input "[DATE] 13:06"
type input "[DATE] 11:32"
type input "[DATE]"
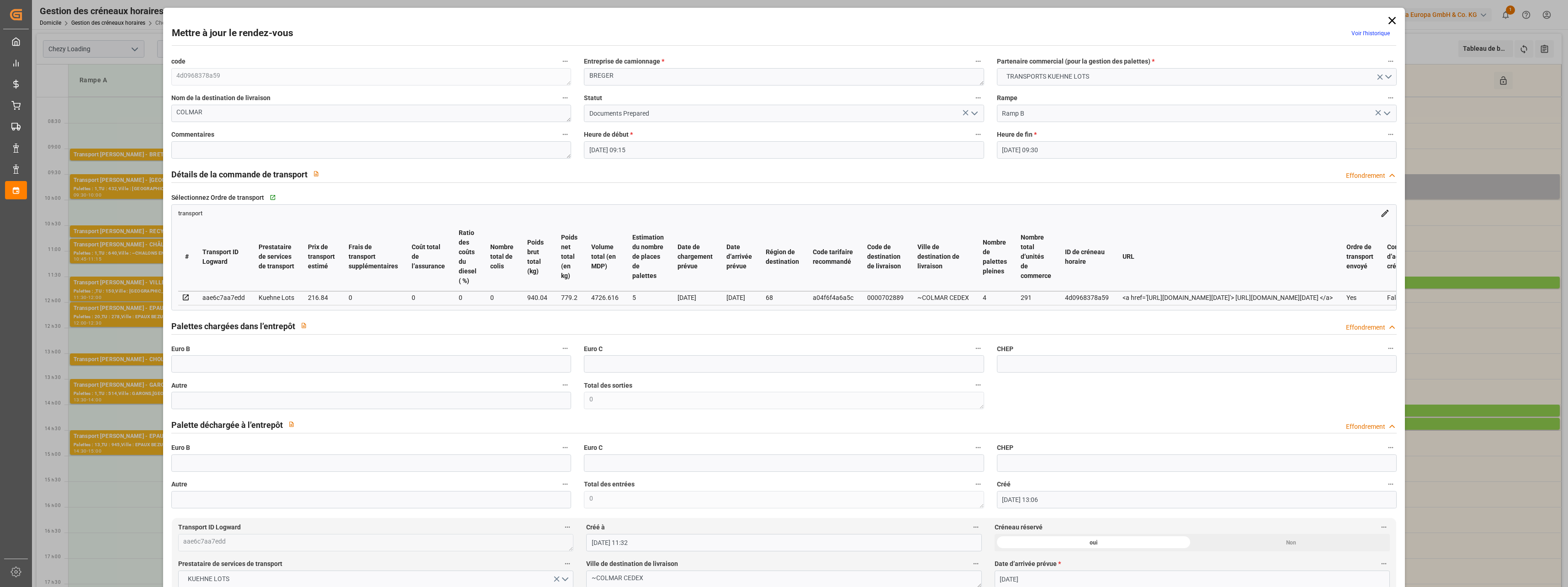
type input "[DATE]"
click at [974, 111] on icon "Ouvrir le menu" at bounding box center [975, 113] width 11 height 11
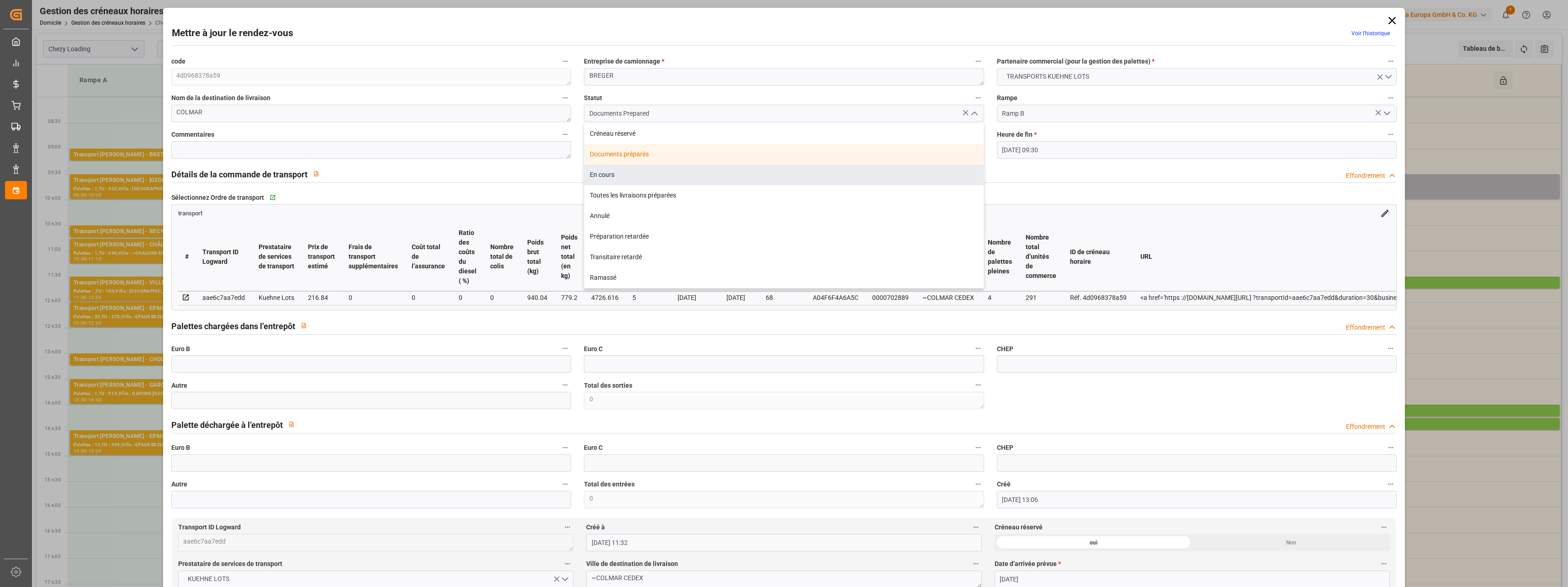
click at [631, 176] on div "En cours" at bounding box center [784, 175] width 399 height 21
type input "In Progress"
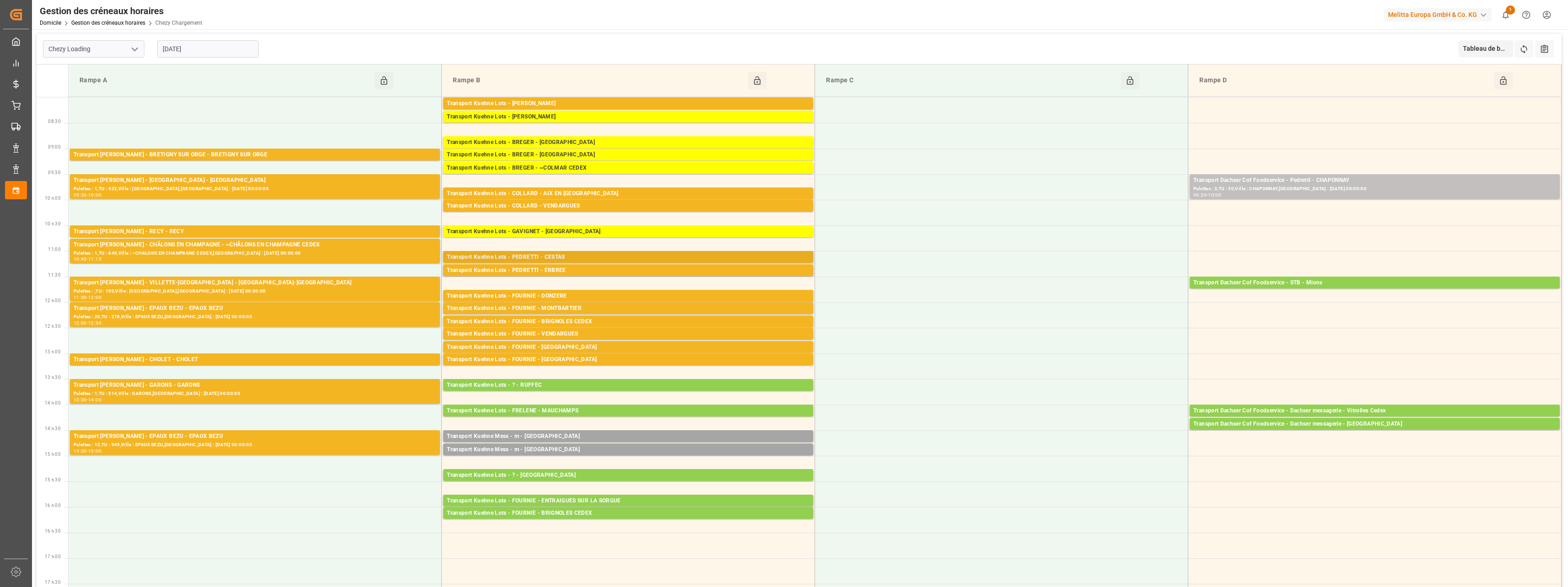
click at [558, 257] on div "Transport Kuehne Lots - PEDRETTI - CESTAS" at bounding box center [628, 257] width 363 height 9
drag, startPoint x: 574, startPoint y: 271, endPoint x: 635, endPoint y: 279, distance: 61.5
click at [604, 269] on div "Transport Kuehne Lots - PEDRETTI - ERBREE" at bounding box center [628, 270] width 363 height 9
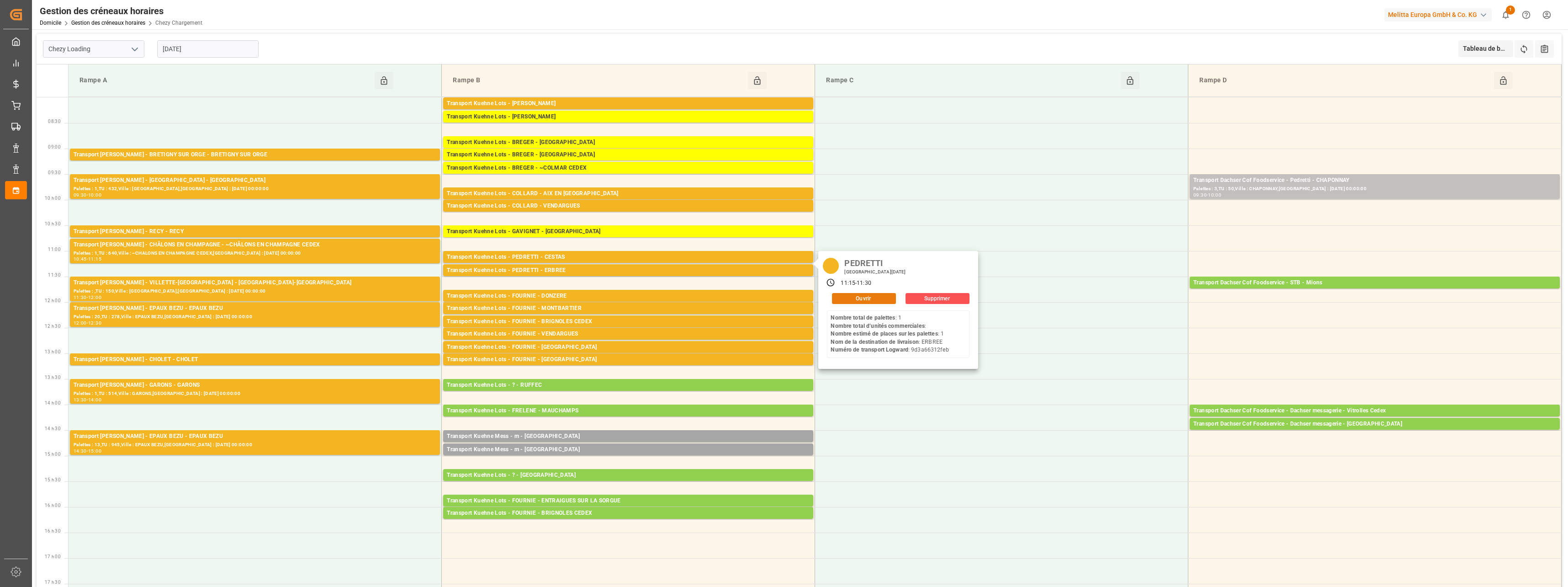
click at [866, 297] on button "Ouvrir" at bounding box center [864, 298] width 64 height 11
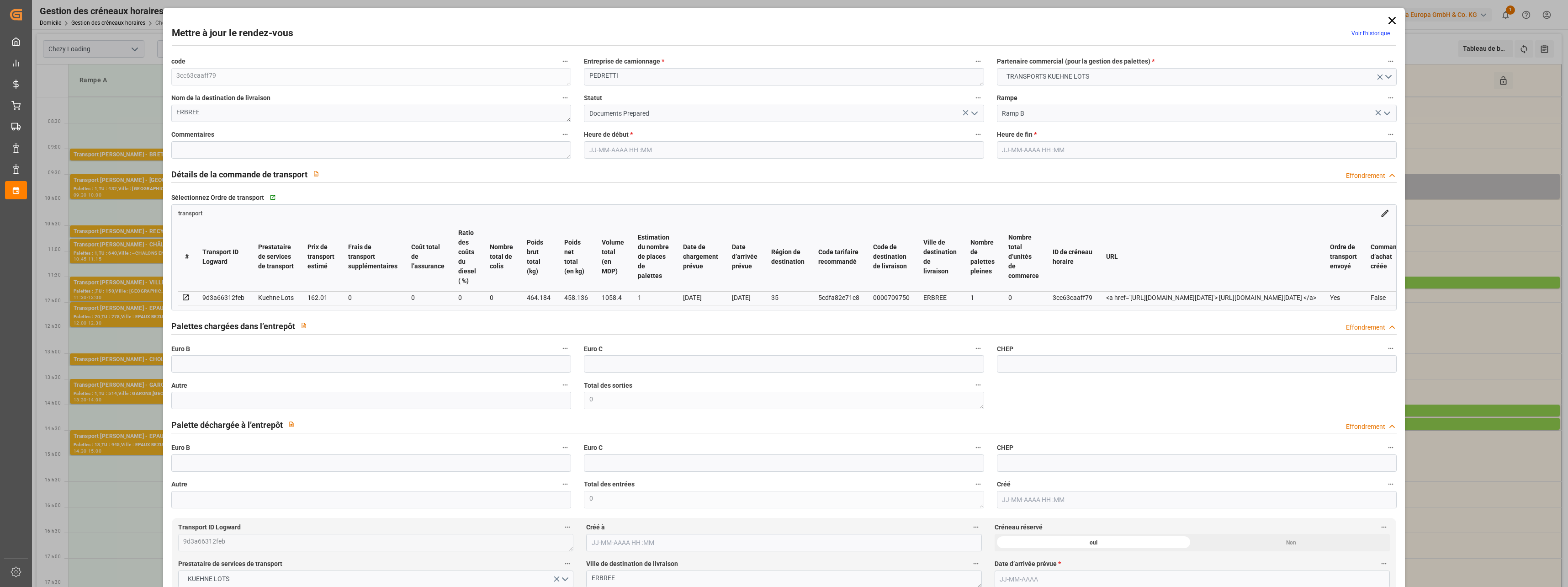
type input "1"
type input "162.01"
type input "0"
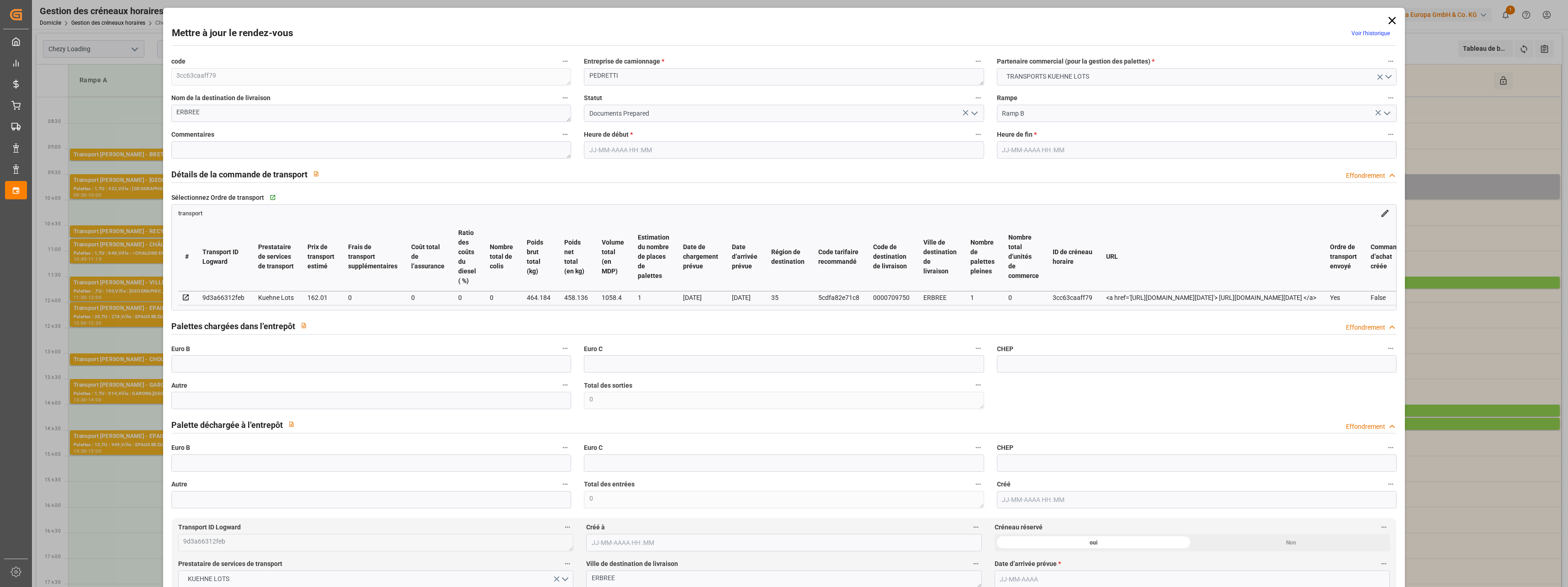
type input "162.01"
type input "0"
type input "458.136"
type input "512"
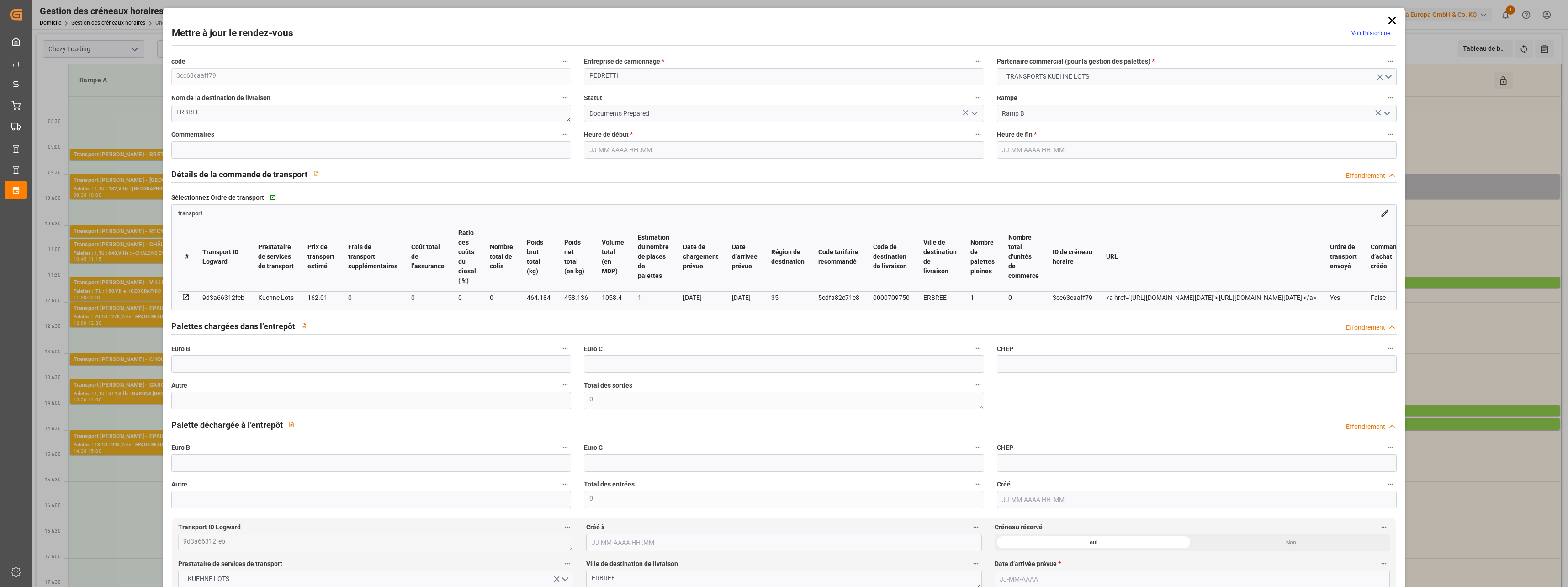
type input "1058.4"
type input "35"
type input "1"
type input "0"
type input "1"
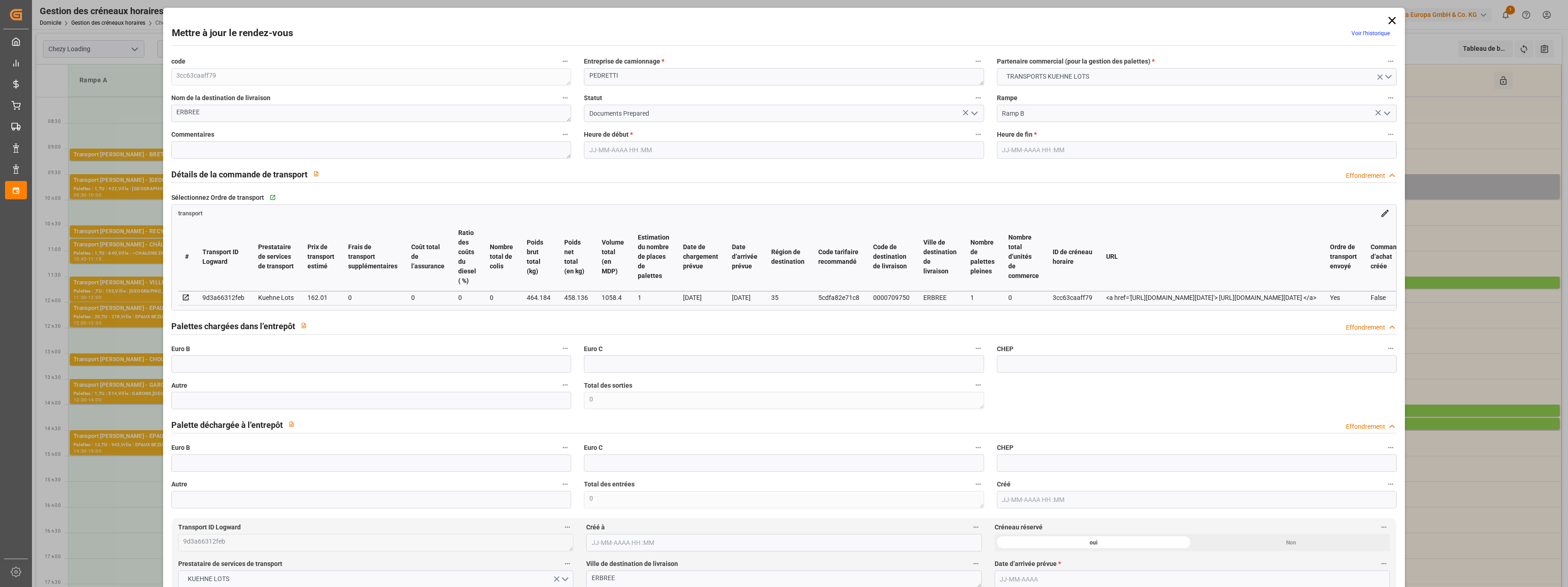
type input "101"
type input "464.184"
type input "0"
type input "4710.8598"
type input "0"
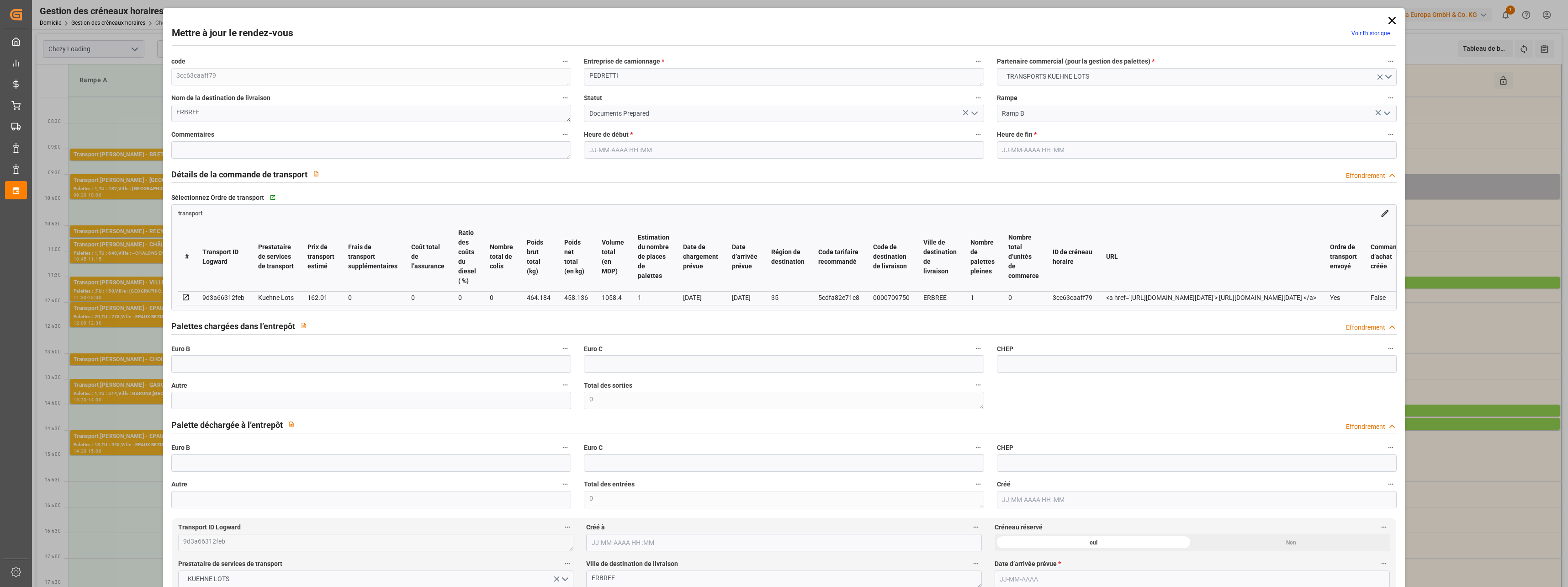
type input "0"
type input "21"
type input "35"
type input "[DATE] 11:15"
type input "[DATE] 11:30"
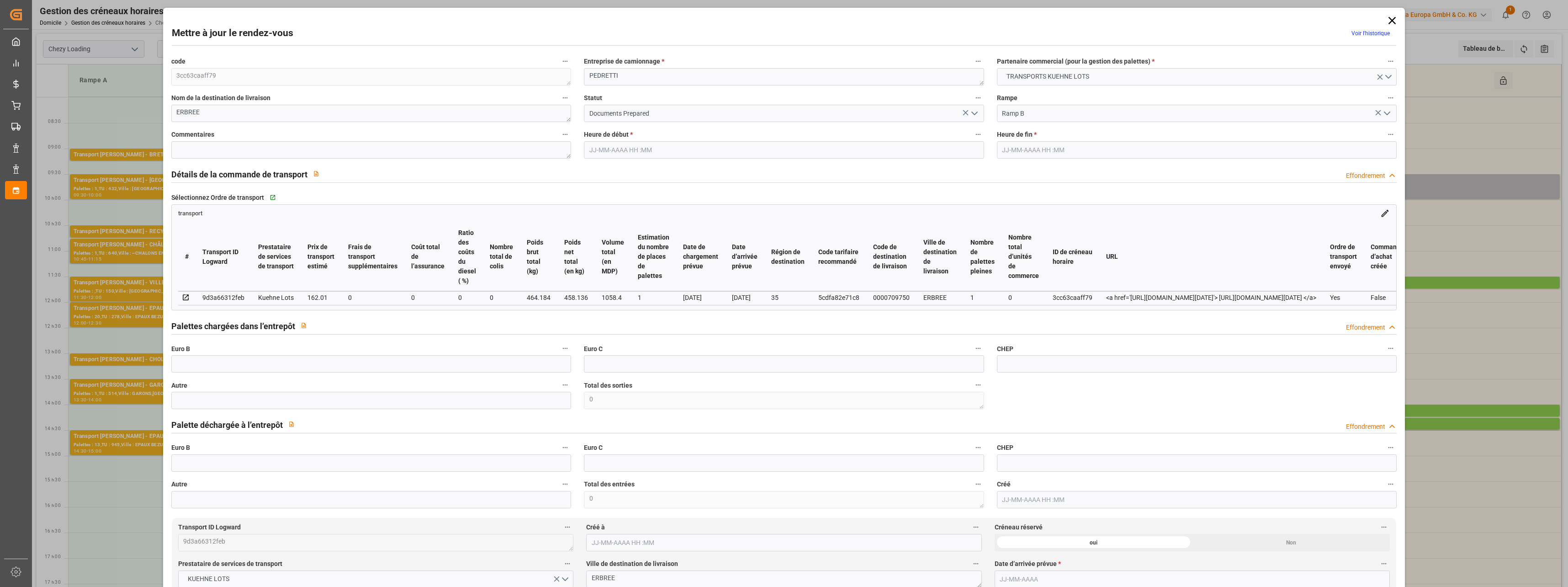
type input "[DATE] 13:01"
type input "[DATE] 11:18"
type input "[DATE]"
click at [971, 111] on icon "Ouvrir le menu" at bounding box center [975, 113] width 11 height 11
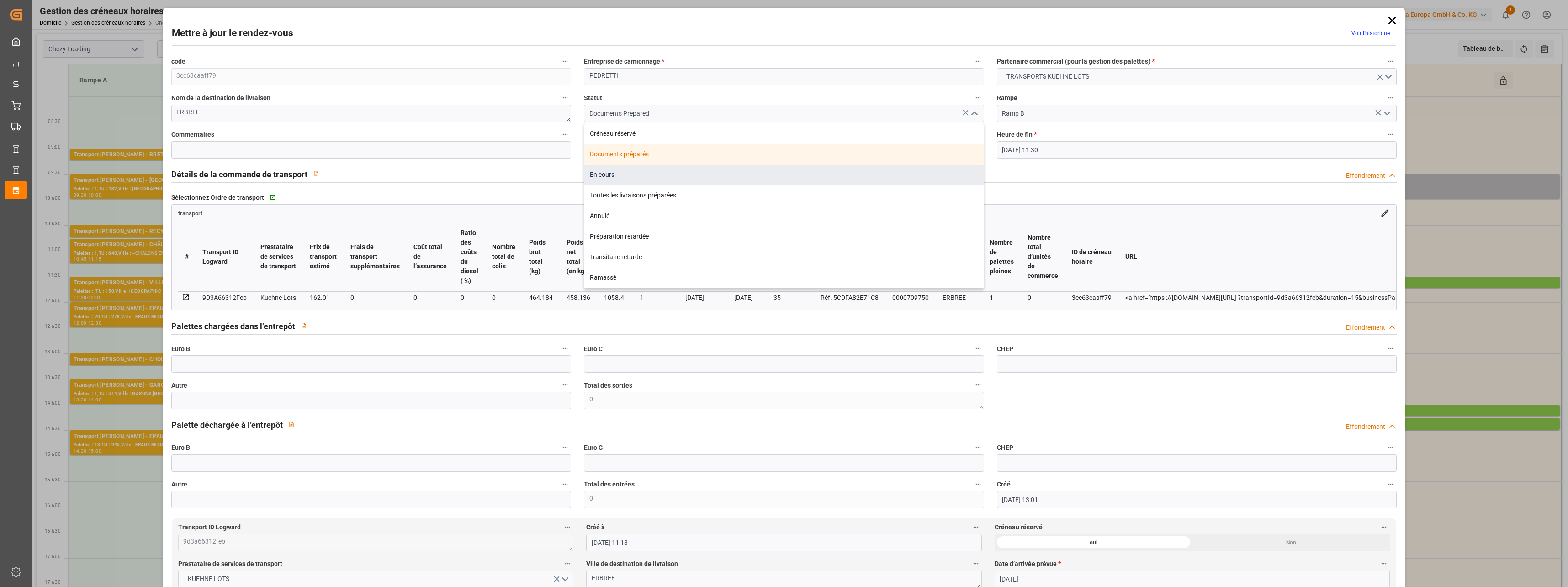
click at [658, 179] on div "En cours" at bounding box center [784, 175] width 399 height 21
type input "In Progress"
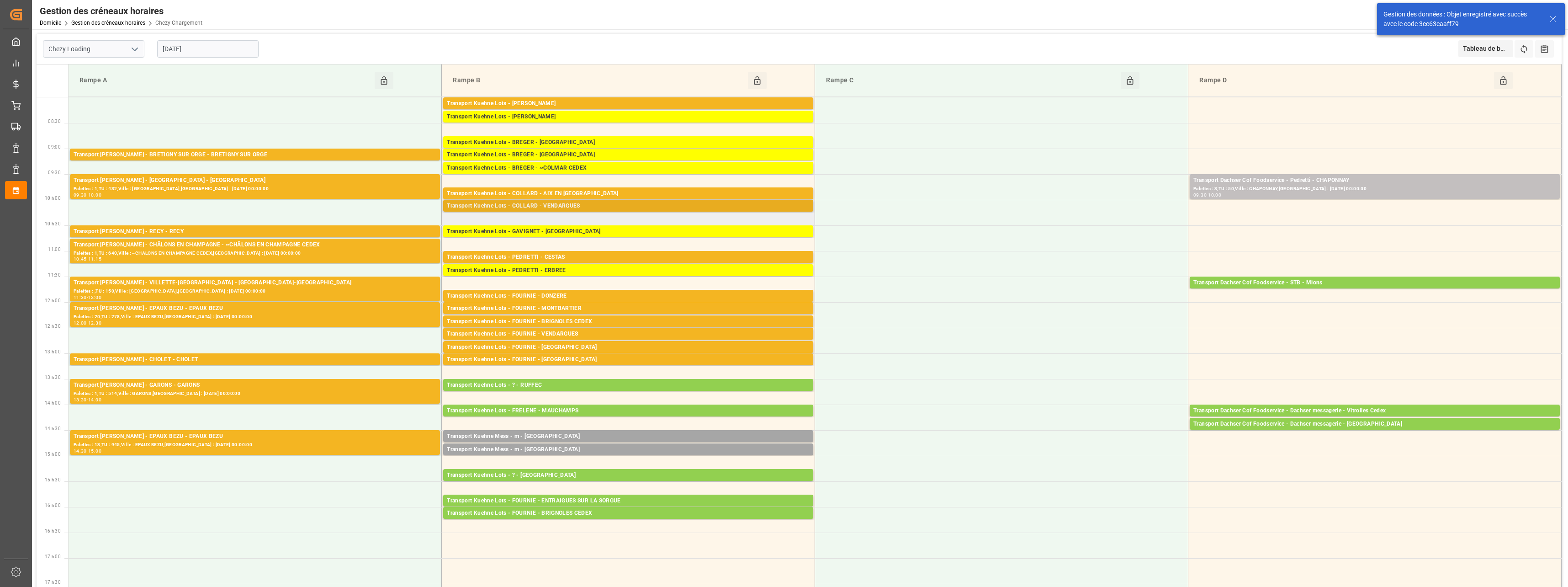
click at [564, 205] on div "Transport Kuehne Lots - COLLARD - VENDARGUES" at bounding box center [628, 206] width 363 height 9
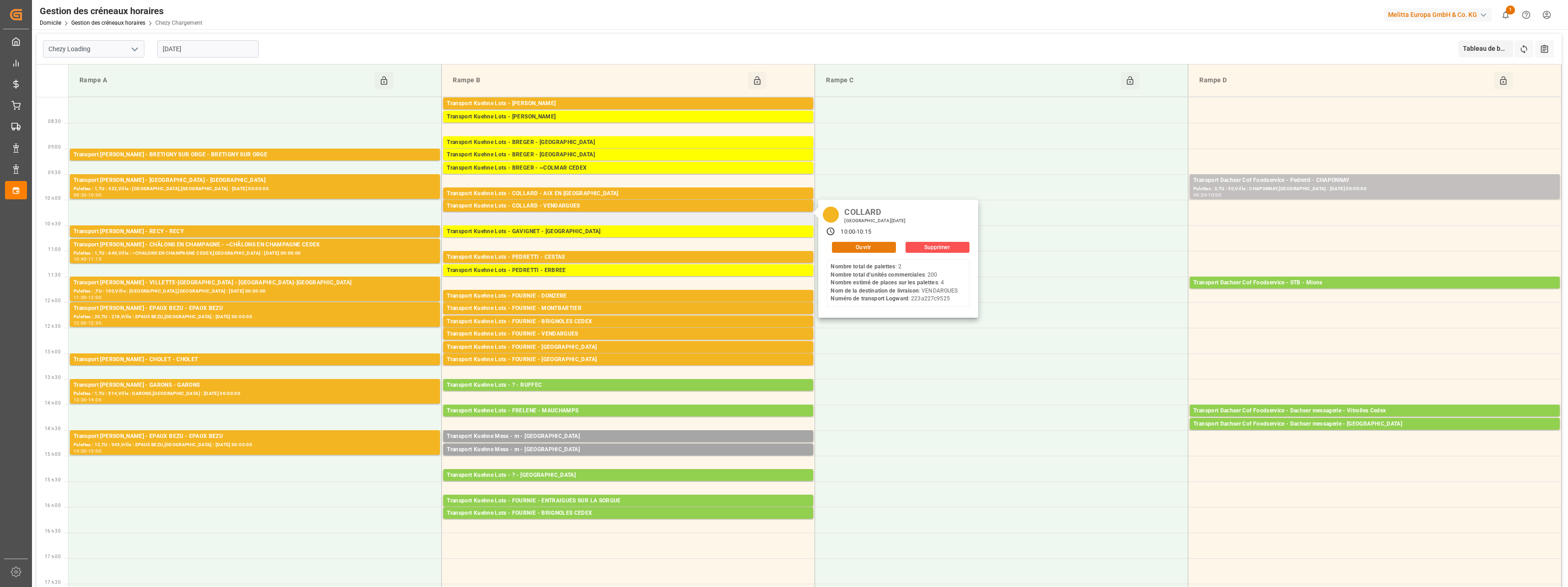
click at [844, 248] on button "Ouvrir" at bounding box center [864, 247] width 64 height 11
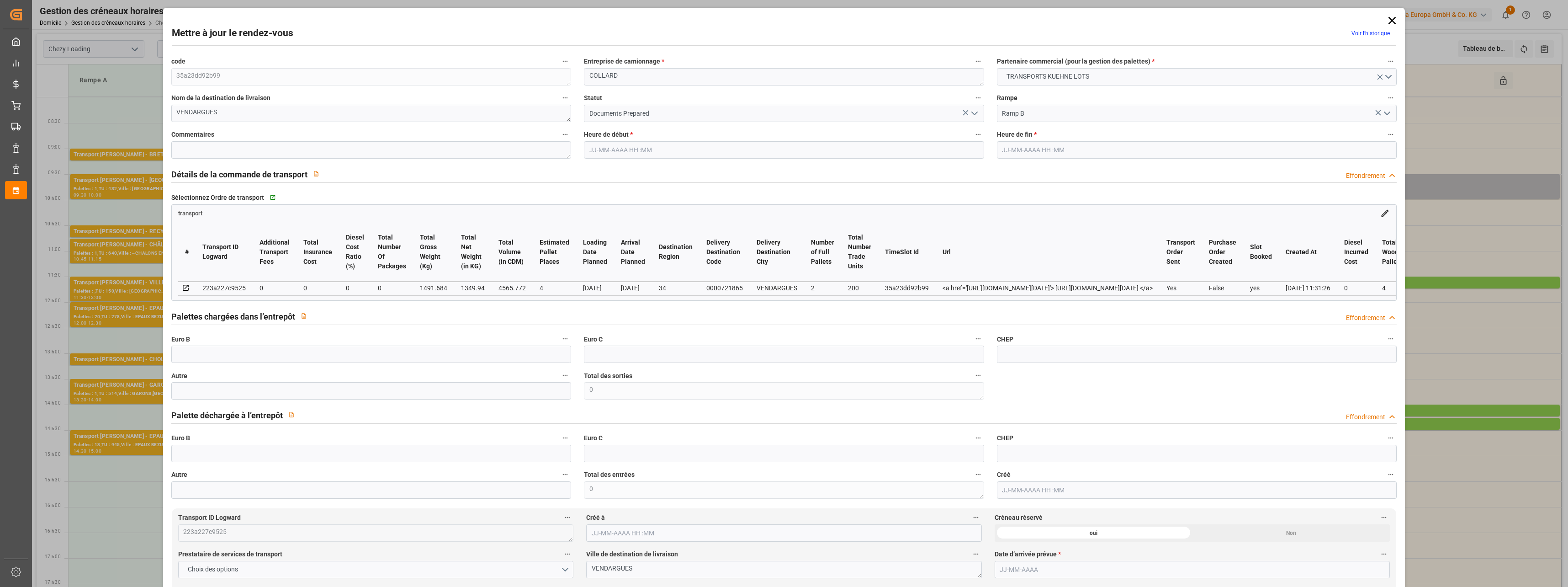
type input "4"
type input "0"
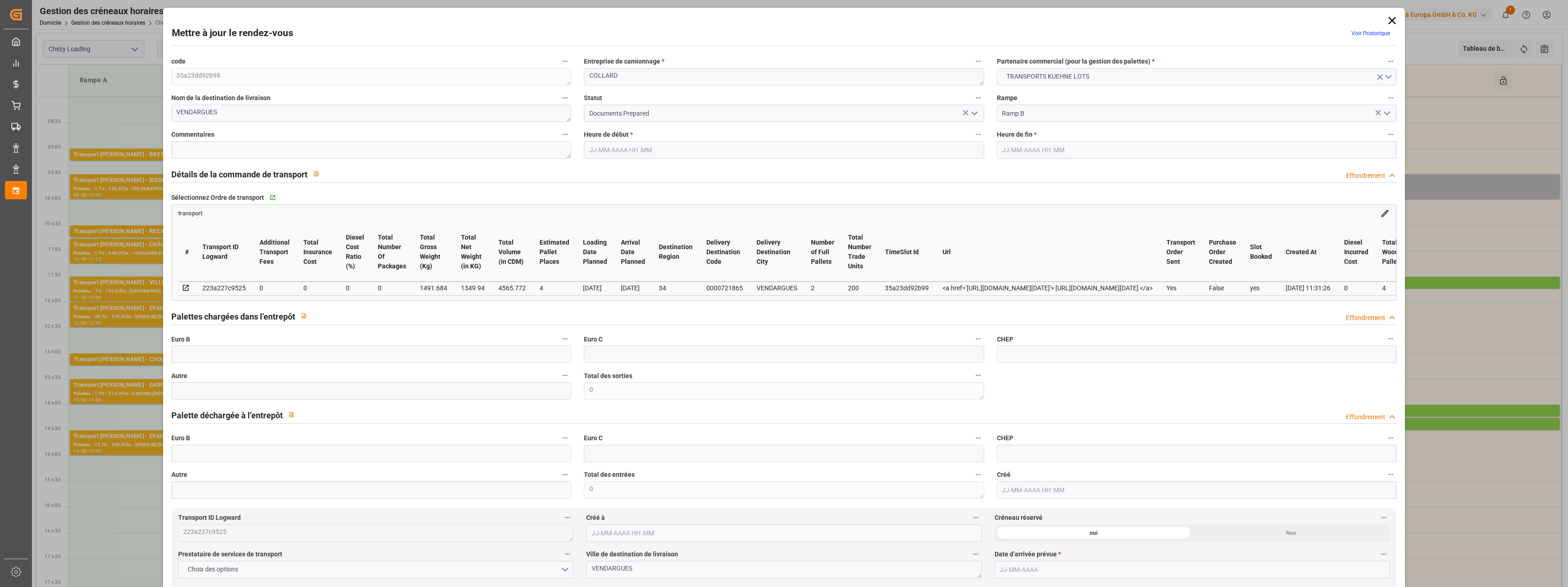
type input "0"
type input "1349.94"
type input "1668"
type input "4565.772"
type input "34"
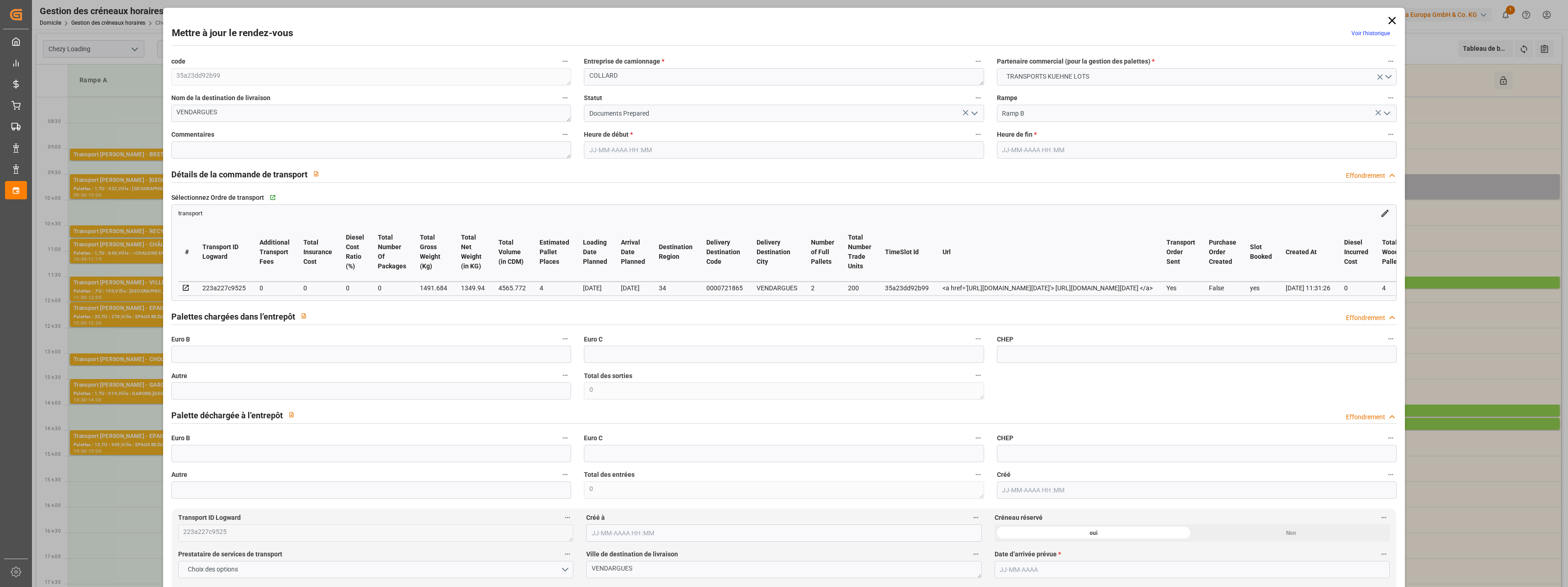
type input "2"
type input "200"
type input "4"
type input "101"
type input "1491.684"
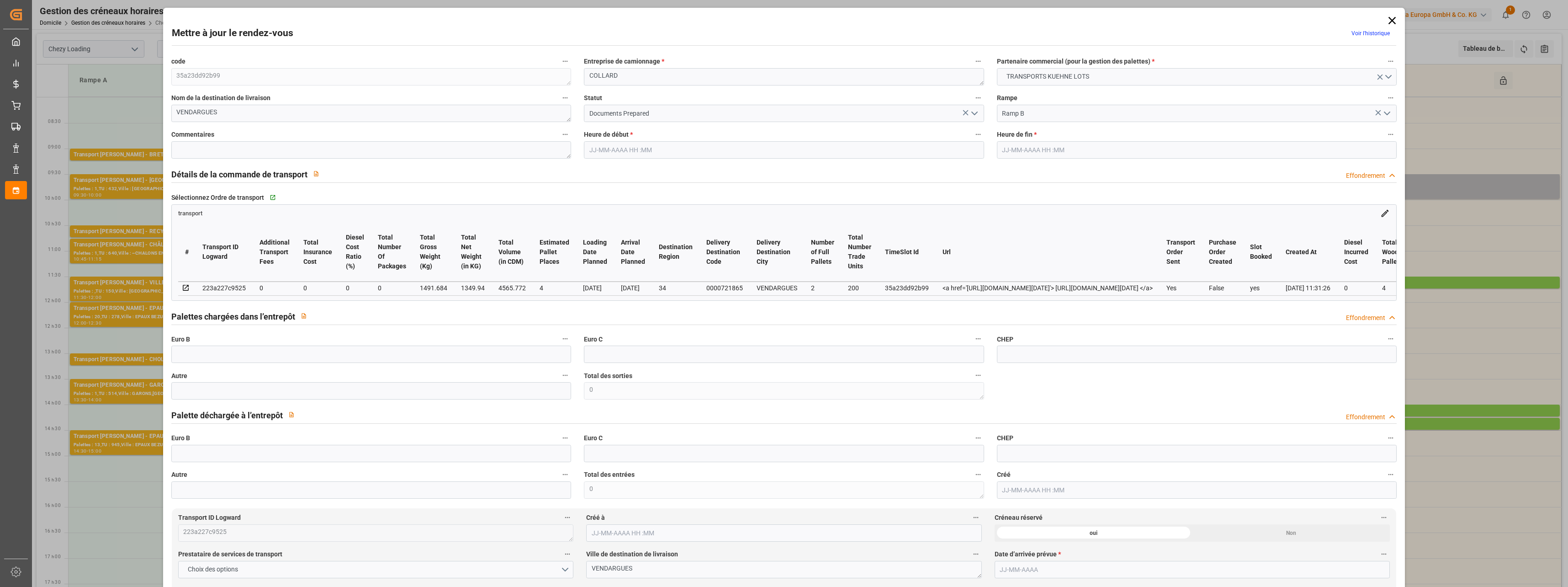
type input "0"
type input "4710.8598"
type input "0"
type input "21"
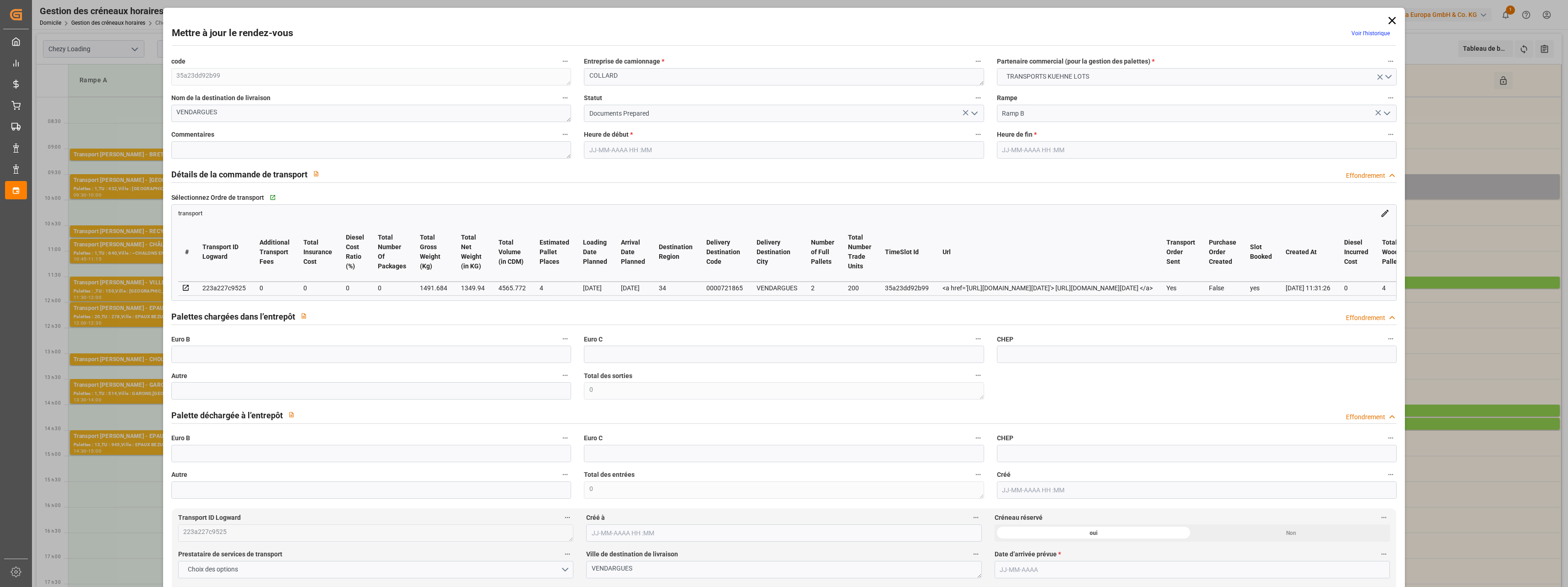
type input "35"
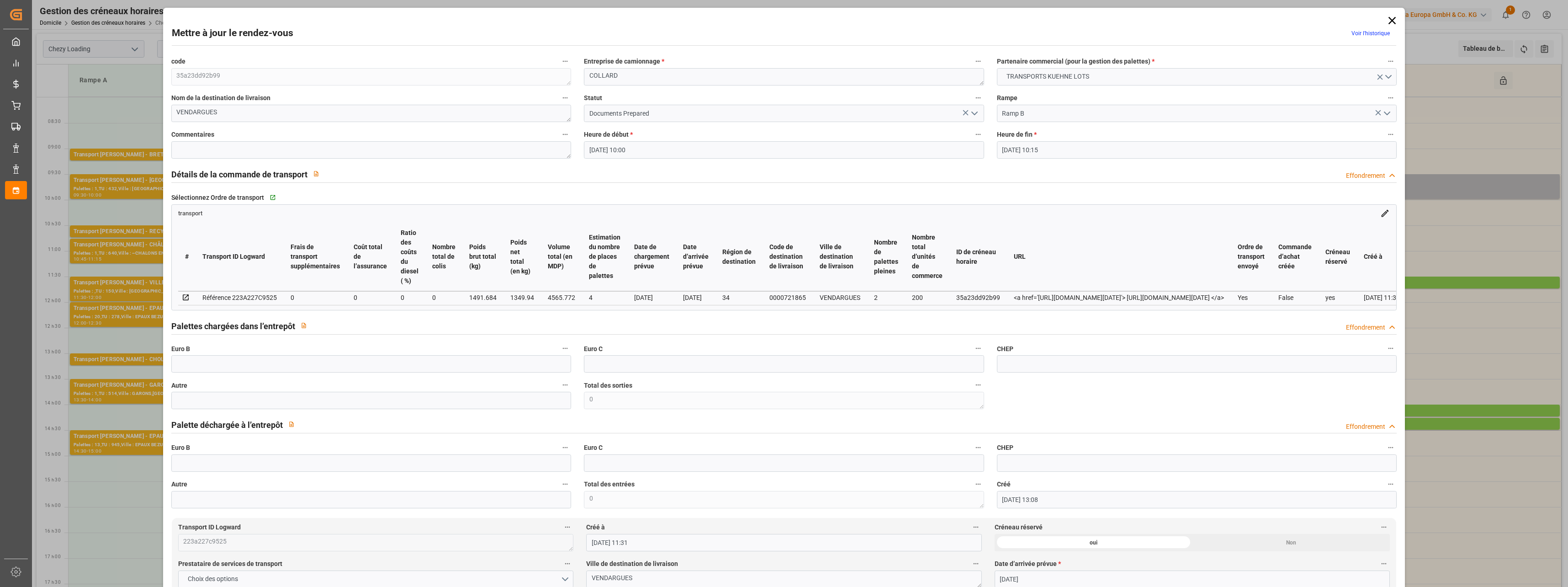
type input "[DATE] 10:00"
type input "[DATE] 10:15"
type input "[DATE] 13:08"
type input "[DATE] 11:31"
type input "[DATE]"
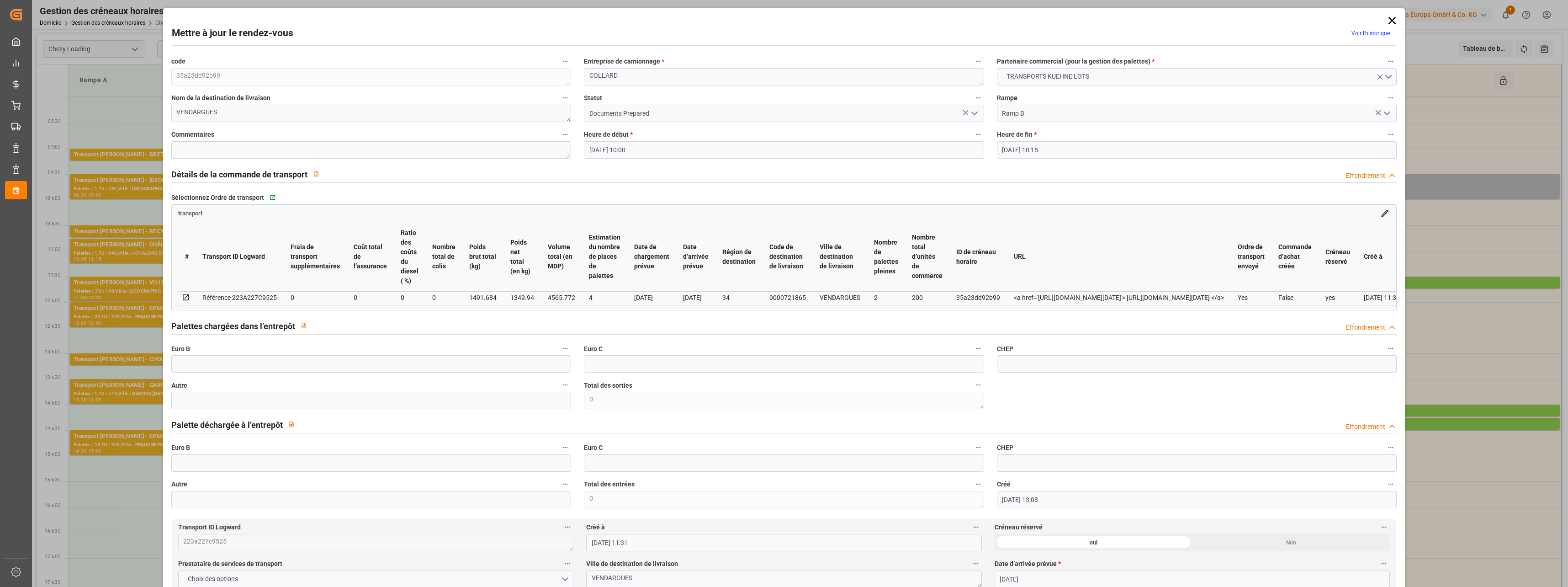
type input "[DATE]"
click at [977, 114] on icon "Ouvrir le menu" at bounding box center [975, 113] width 11 height 11
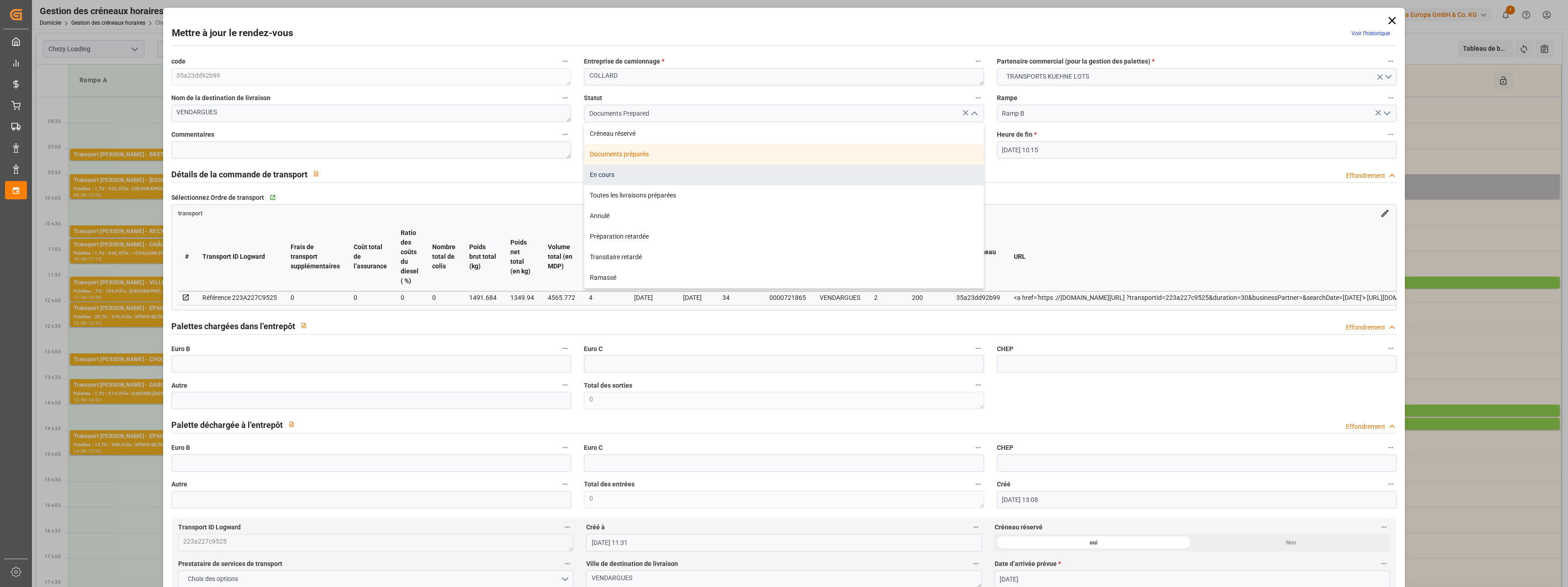
click at [635, 173] on div "En cours" at bounding box center [784, 175] width 399 height 21
type input "In Progress"
